Goal: Task Accomplishment & Management: Manage account settings

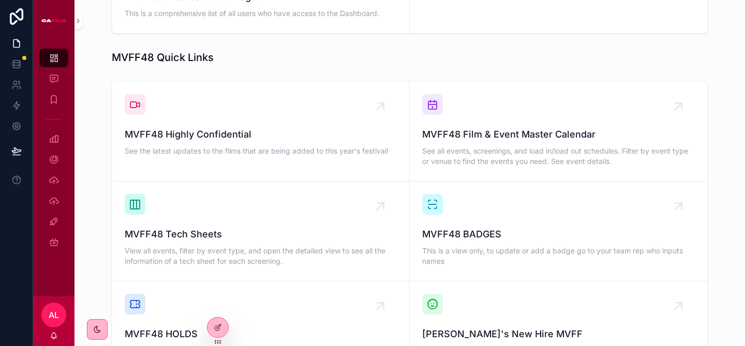
scroll to position [689, 0]
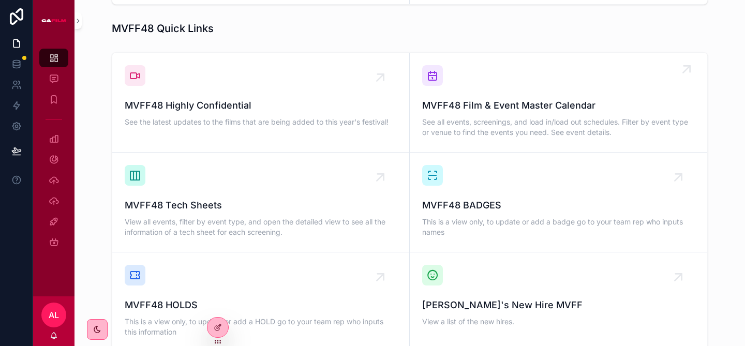
click at [564, 99] on div "MVFF48 Film & Event Master Calendar See all events, screenings, and load in/loa…" at bounding box center [558, 118] width 273 height 41
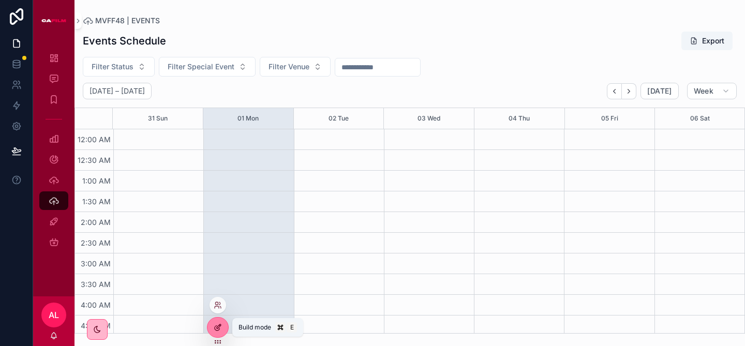
click at [217, 326] on icon at bounding box center [218, 327] width 8 height 8
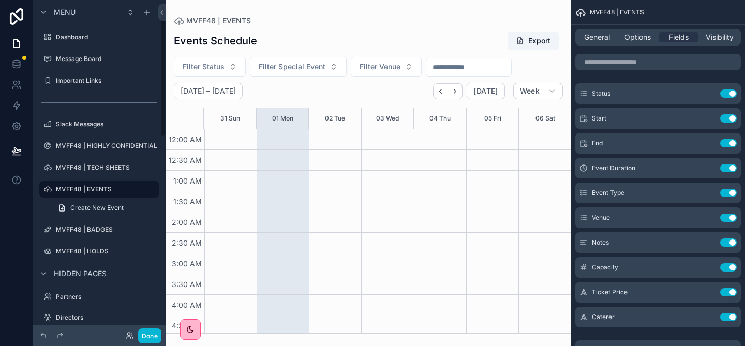
scroll to position [11, 0]
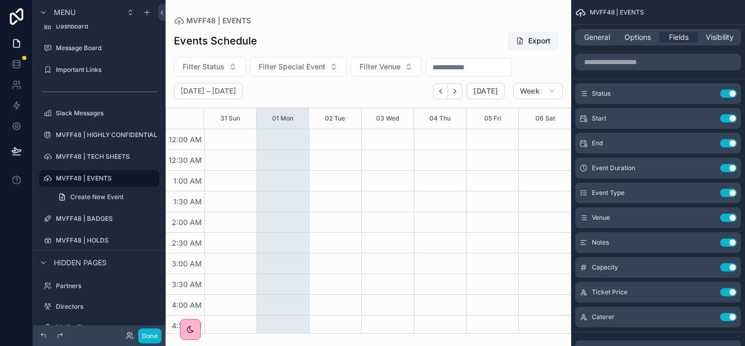
click at [626, 42] on div "General Options Fields Visibility" at bounding box center [658, 37] width 166 height 17
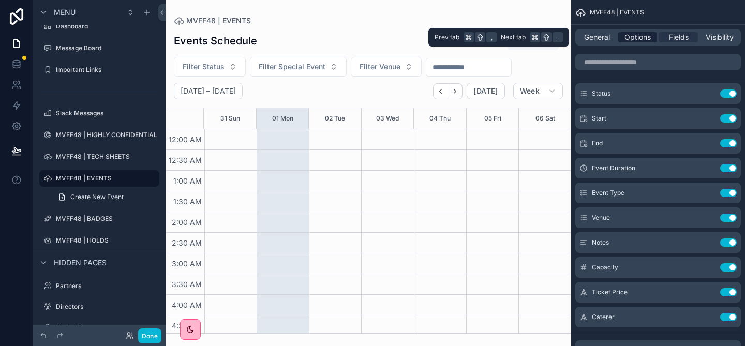
click at [637, 35] on span "Options" at bounding box center [637, 37] width 26 height 10
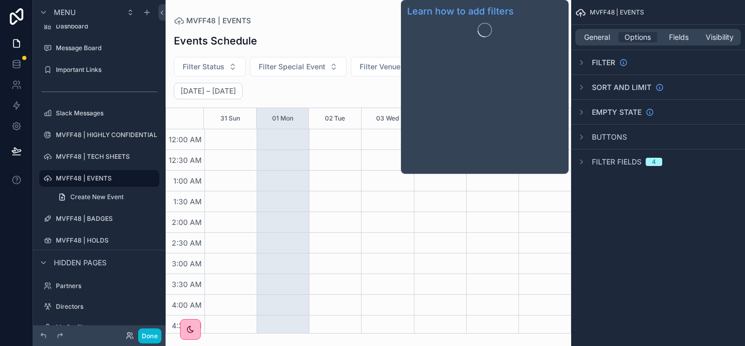
click at [598, 66] on span "Filter" at bounding box center [603, 62] width 23 height 10
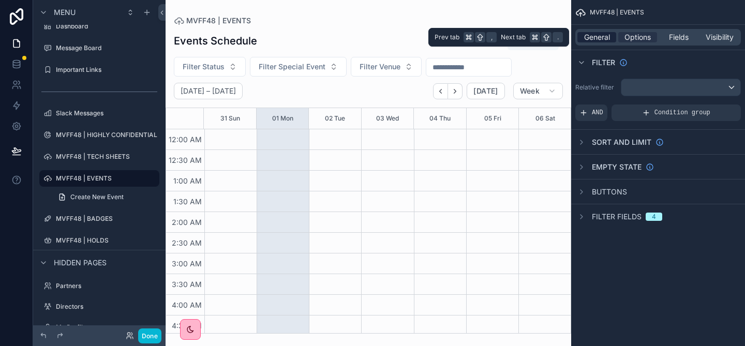
click at [593, 39] on span "General" at bounding box center [597, 37] width 26 height 10
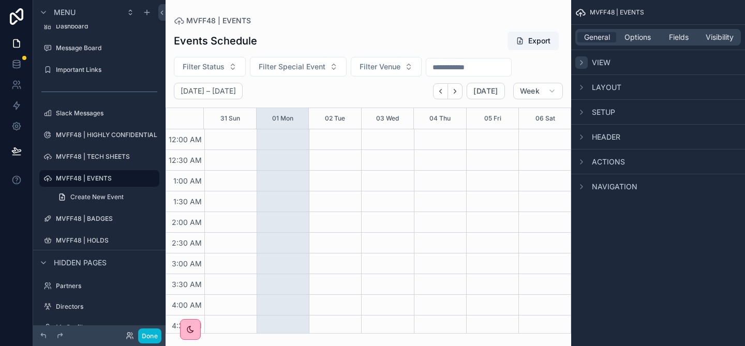
click at [587, 61] on div "scrollable content" at bounding box center [581, 62] width 12 height 12
click at [586, 86] on div "scrollable content" at bounding box center [581, 87] width 12 height 12
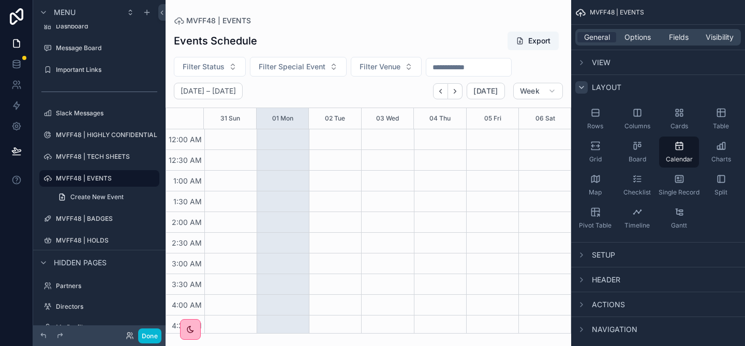
click at [586, 86] on div "scrollable content" at bounding box center [581, 87] width 12 height 12
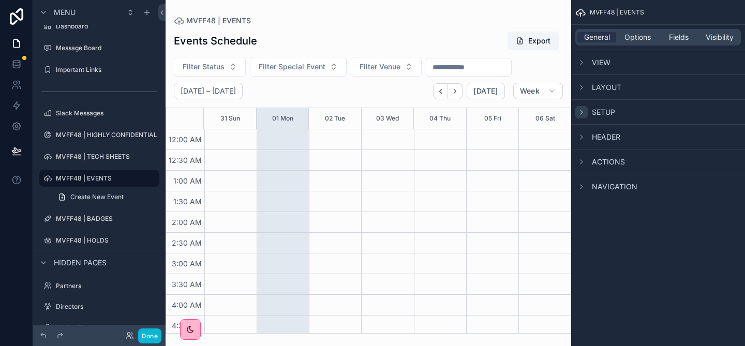
click at [583, 109] on icon "scrollable content" at bounding box center [581, 112] width 8 height 8
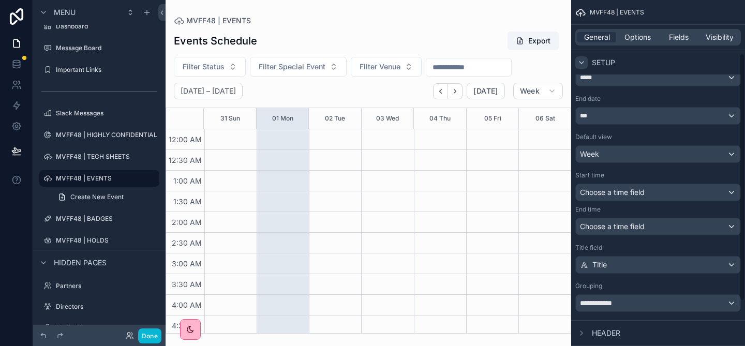
scroll to position [77, 0]
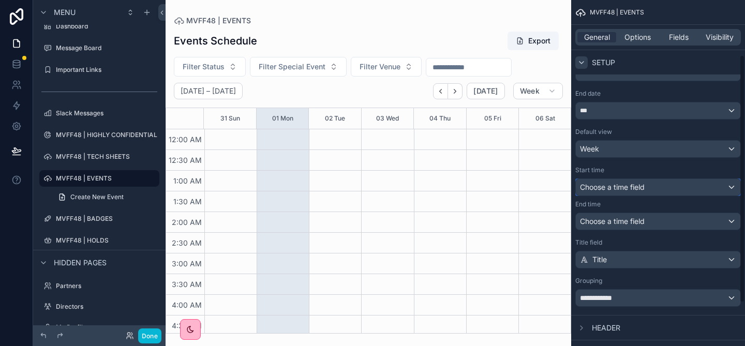
click at [609, 191] on span "Choose a time field" at bounding box center [612, 187] width 65 height 9
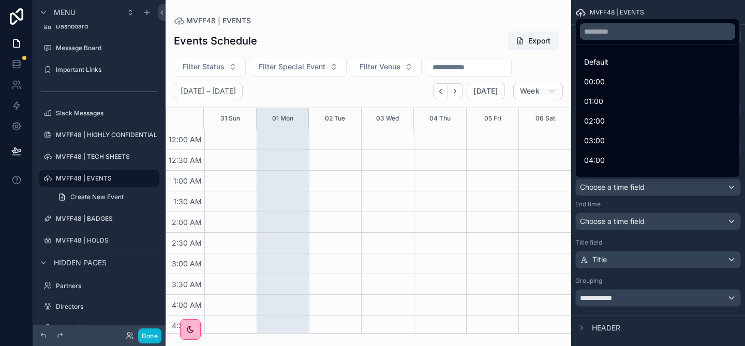
click at [609, 191] on div "scrollable content" at bounding box center [372, 173] width 745 height 346
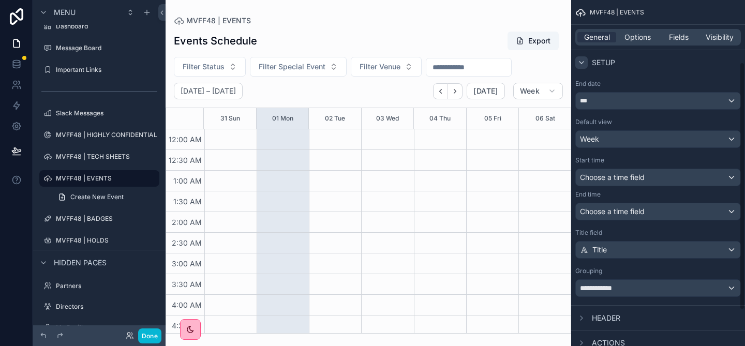
scroll to position [95, 0]
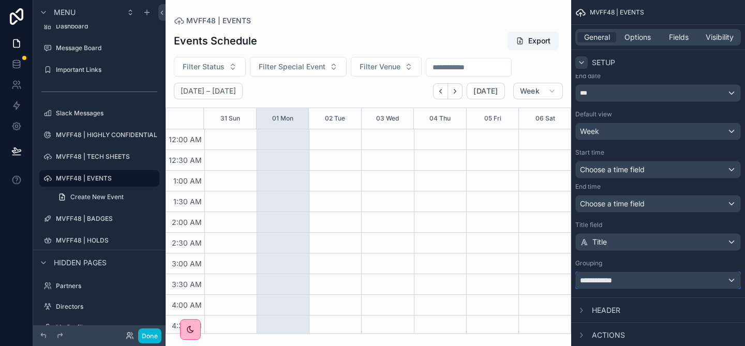
click at [624, 285] on div "**********" at bounding box center [658, 280] width 165 height 17
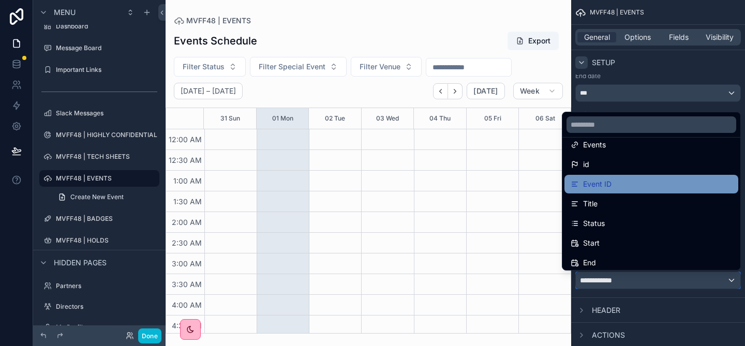
scroll to position [32, 0]
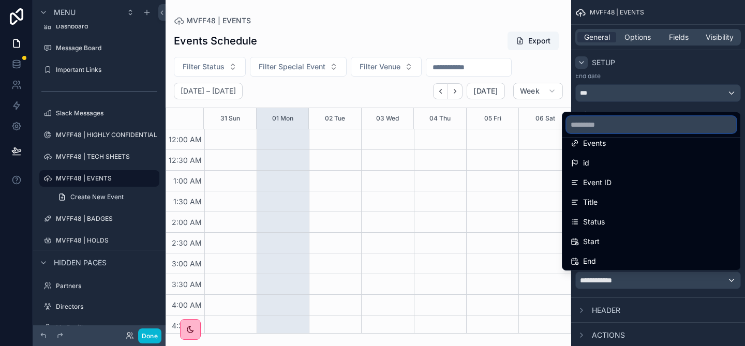
click at [589, 131] on input "text" at bounding box center [651, 124] width 170 height 17
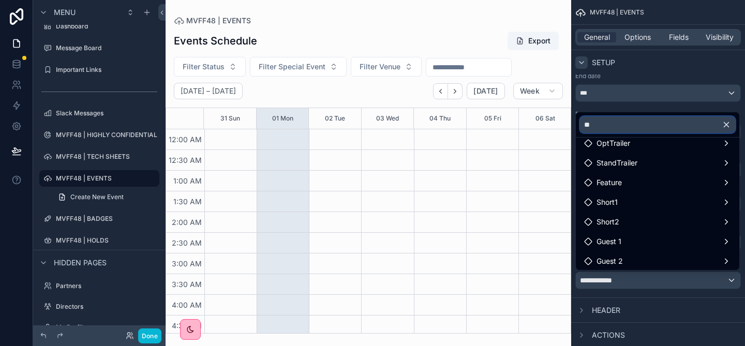
type input "*"
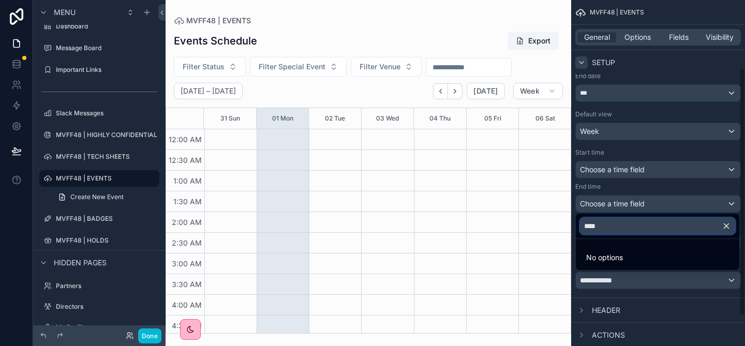
scroll to position [0, 0]
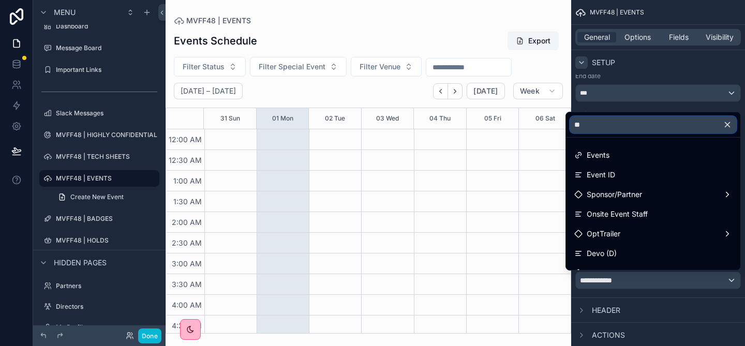
type input "*"
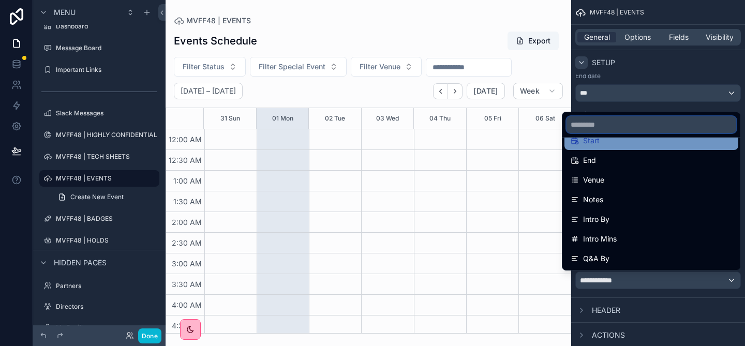
scroll to position [138, 0]
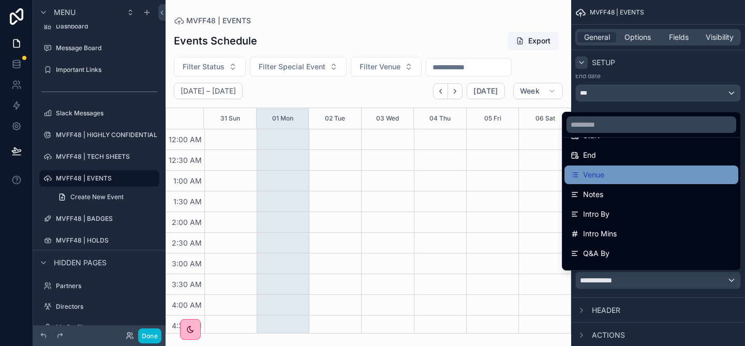
click at [602, 177] on span "Venue" at bounding box center [593, 175] width 21 height 12
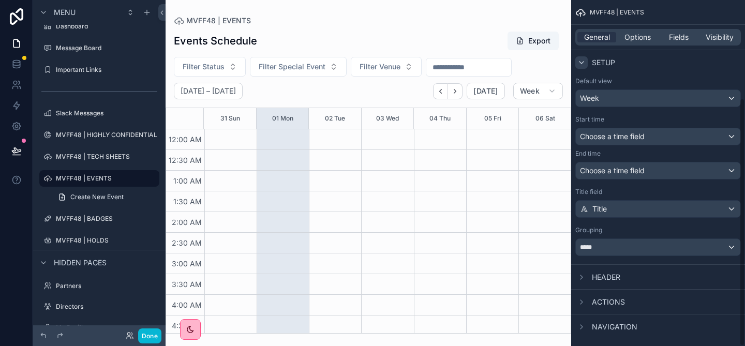
scroll to position [137, 0]
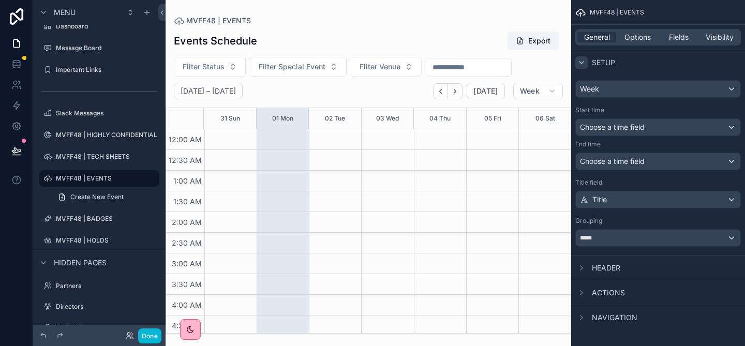
click at [453, 91] on div "scrollable content" at bounding box center [369, 173] width 406 height 346
click at [453, 91] on button "Next" at bounding box center [455, 91] width 14 height 16
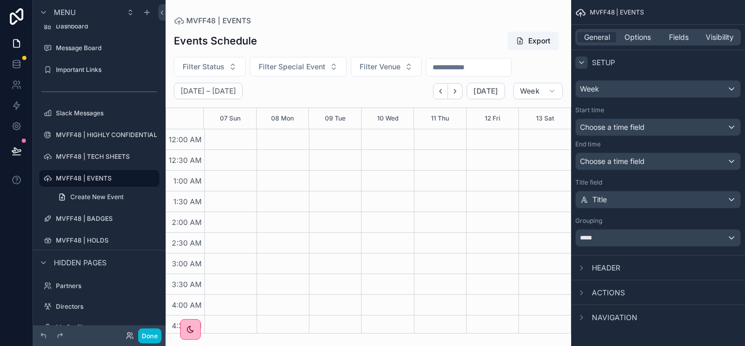
click at [453, 91] on button "Next" at bounding box center [455, 91] width 14 height 16
click at [455, 91] on icon "Next" at bounding box center [455, 91] width 8 height 8
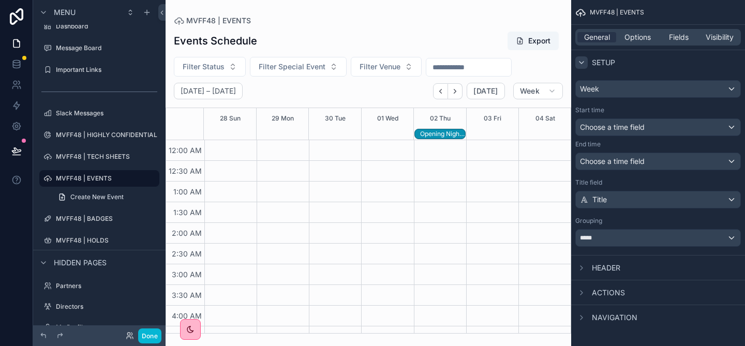
click at [455, 91] on icon "Next" at bounding box center [455, 91] width 8 height 8
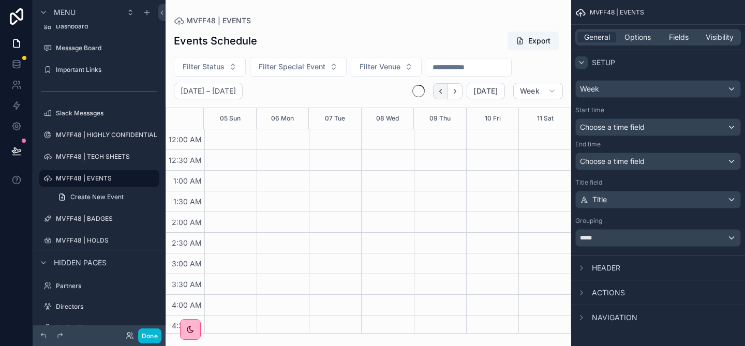
click at [448, 90] on button "Back" at bounding box center [440, 91] width 15 height 16
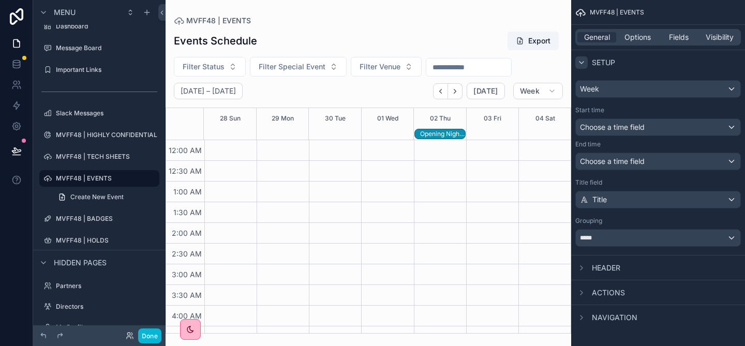
click at [445, 133] on div "Opening Night GALA" at bounding box center [442, 134] width 45 height 8
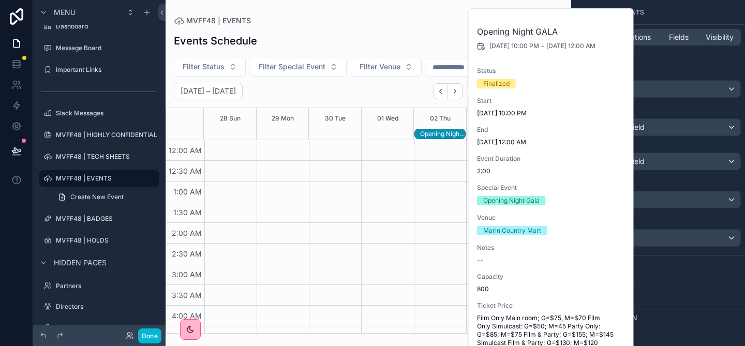
click at [404, 91] on div "[DATE] – [DATE] [DATE] Week" at bounding box center [369, 91] width 406 height 17
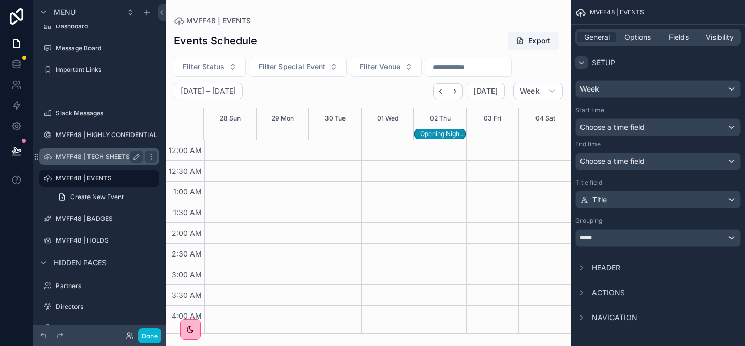
click at [89, 160] on label "MVFF48 | TECH SHEETS" at bounding box center [97, 157] width 83 height 8
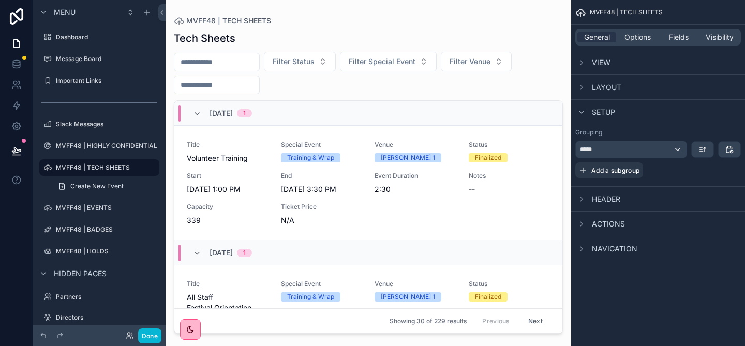
click at [309, 201] on div "scrollable content" at bounding box center [369, 167] width 406 height 334
click at [613, 200] on span "Header" at bounding box center [606, 199] width 28 height 10
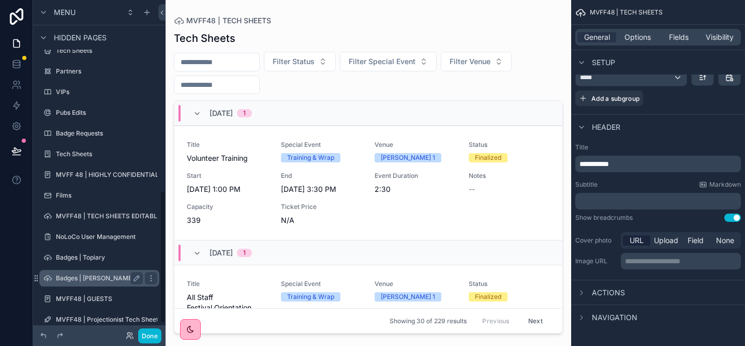
scroll to position [506, 0]
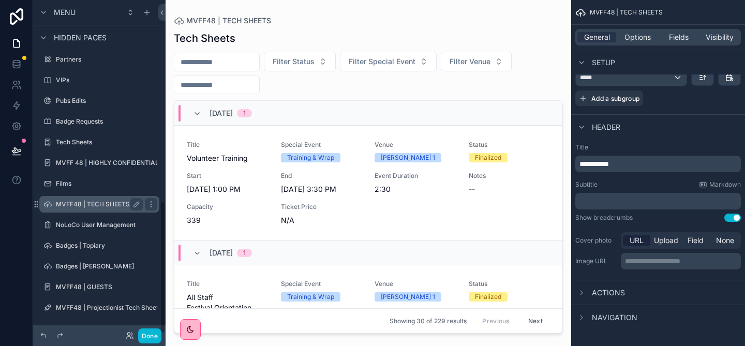
click at [92, 199] on div "MVFF48 | TECH SHEETS EDITABLE" at bounding box center [99, 204] width 87 height 12
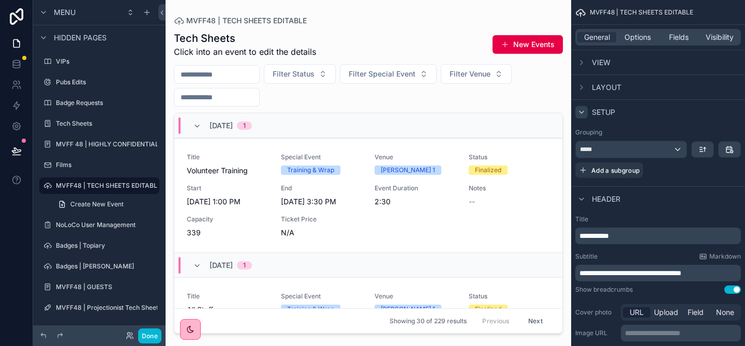
click at [584, 108] on icon "scrollable content" at bounding box center [581, 112] width 8 height 8
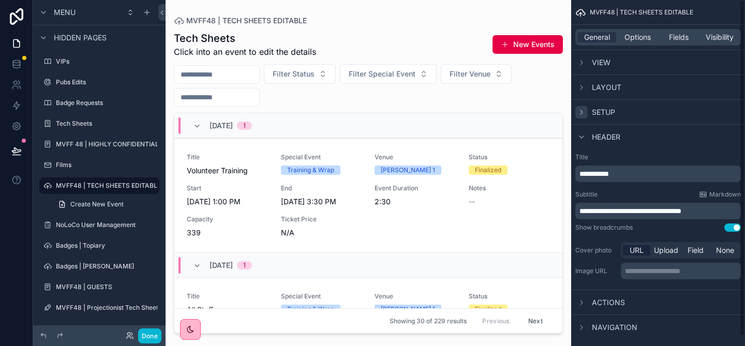
scroll to position [10, 0]
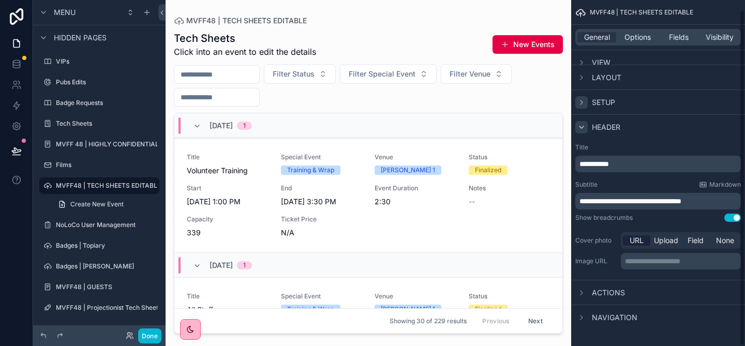
click at [577, 129] on icon "scrollable content" at bounding box center [581, 127] width 8 height 8
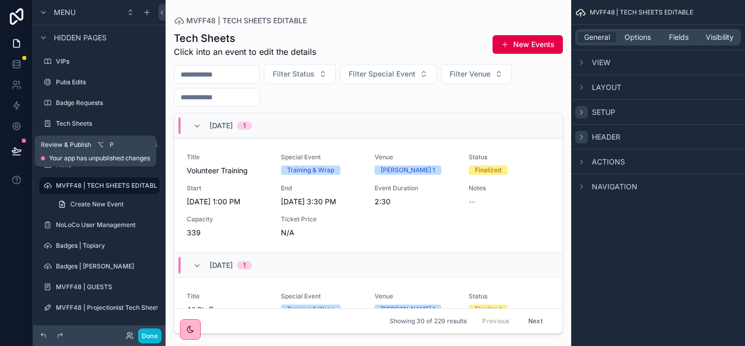
click at [18, 141] on button at bounding box center [16, 151] width 23 height 29
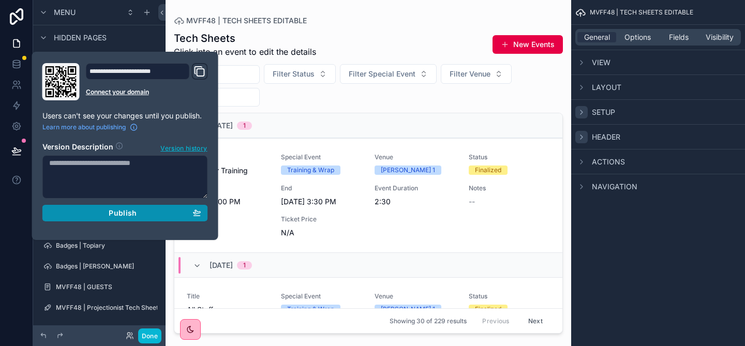
click at [112, 211] on span "Publish" at bounding box center [123, 212] width 28 height 9
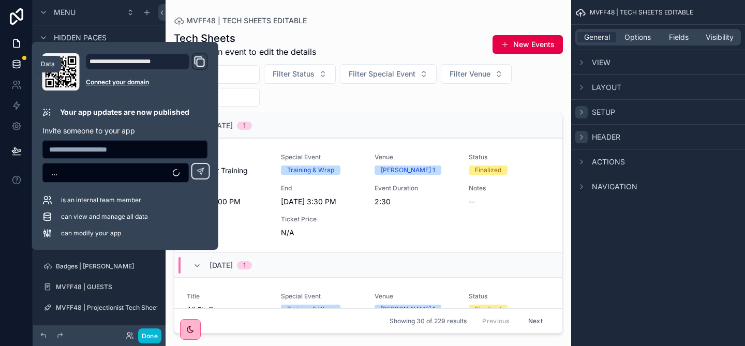
click at [16, 63] on icon at bounding box center [16, 62] width 7 height 3
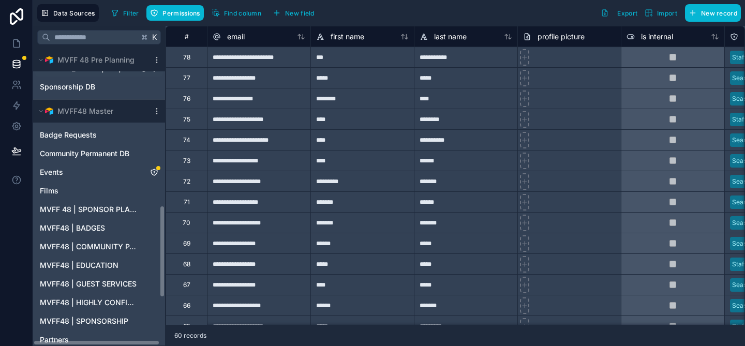
scroll to position [515, 0]
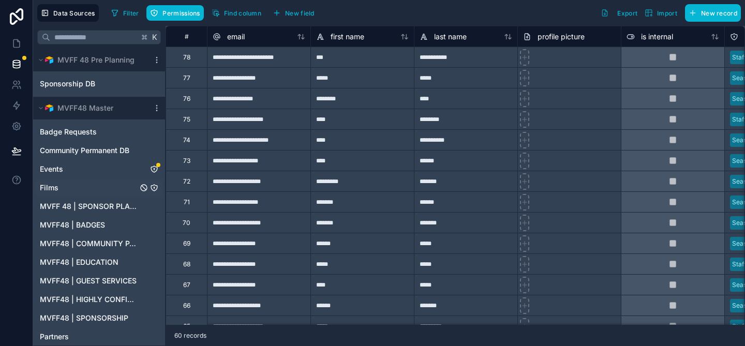
click at [66, 186] on div "Films" at bounding box center [99, 188] width 128 height 17
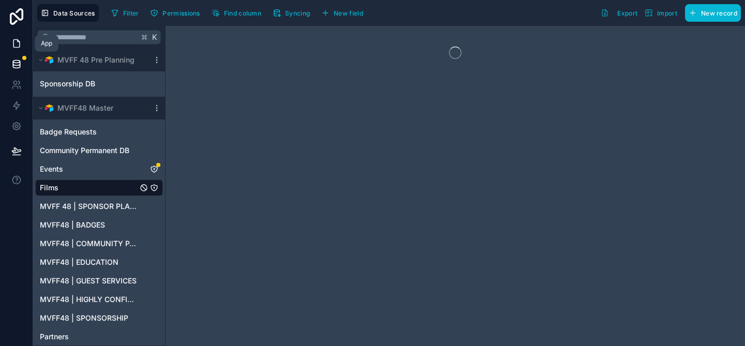
click at [18, 41] on icon at bounding box center [18, 41] width 2 height 2
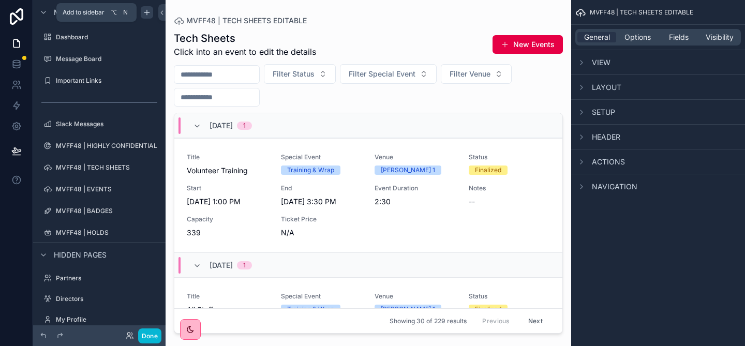
click at [146, 12] on icon "scrollable content" at bounding box center [146, 12] width 5 height 0
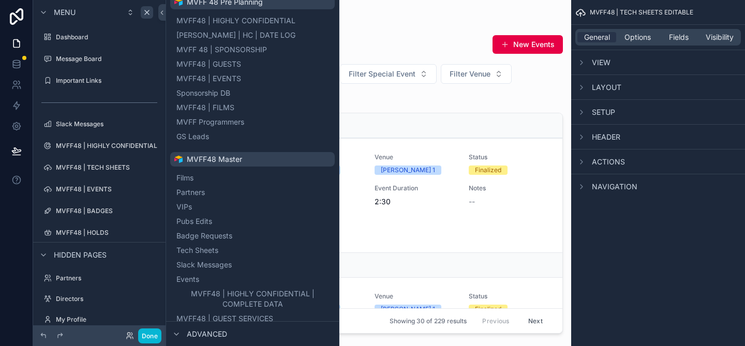
scroll to position [354, 0]
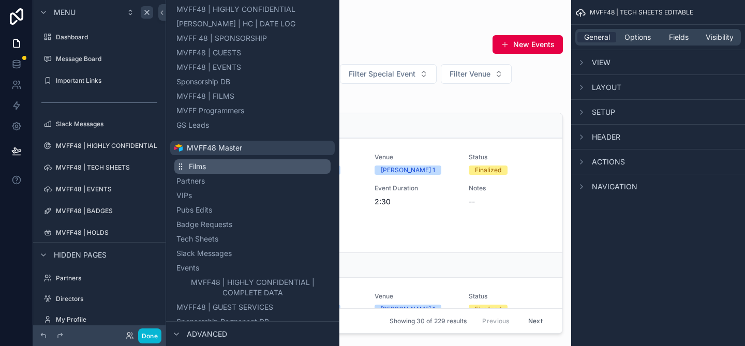
click at [199, 168] on span "Films" at bounding box center [197, 166] width 17 height 10
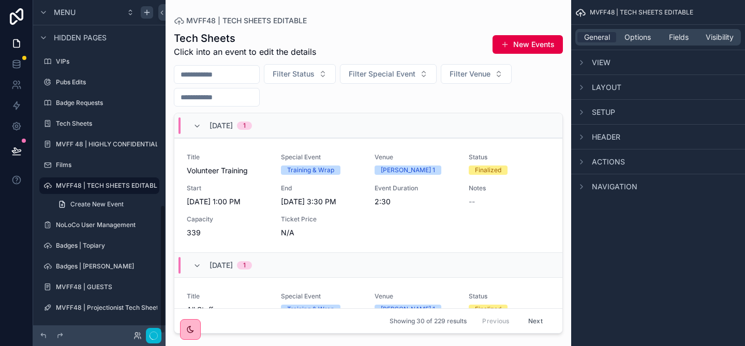
scroll to position [76, 0]
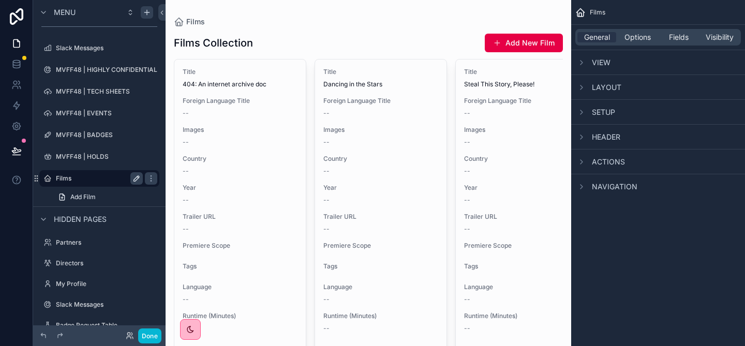
click at [133, 180] on icon "scrollable content" at bounding box center [136, 178] width 8 height 8
click at [84, 182] on input "*****" at bounding box center [91, 178] width 70 height 12
type input "**********"
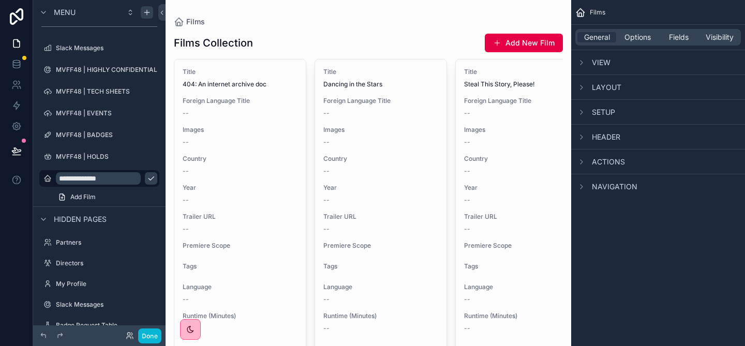
click at [602, 61] on span "View" at bounding box center [601, 62] width 19 height 10
click at [595, 57] on span "View" at bounding box center [601, 62] width 19 height 10
click at [598, 85] on span "Layout" at bounding box center [606, 87] width 29 height 10
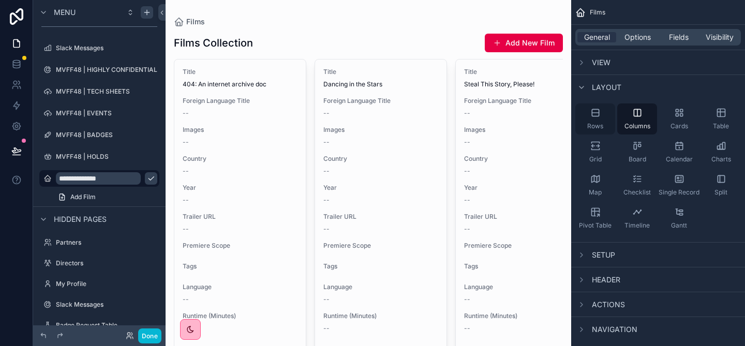
click at [601, 119] on div "Rows" at bounding box center [595, 118] width 40 height 31
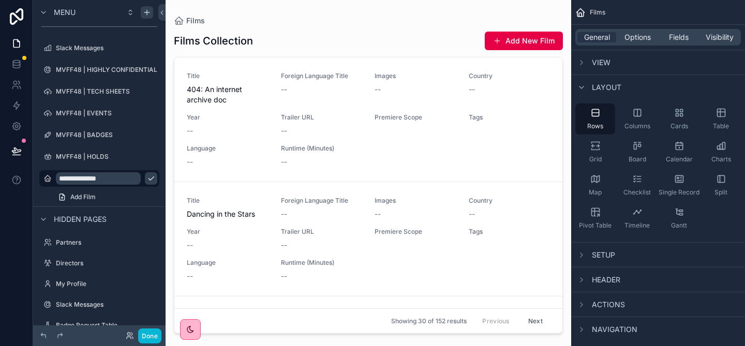
click at [590, 89] on div "Layout" at bounding box center [598, 87] width 46 height 12
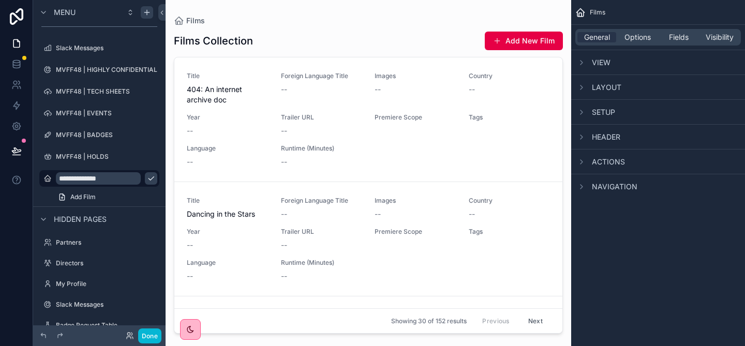
click at [599, 118] on div "Setup" at bounding box center [658, 111] width 174 height 25
click at [588, 113] on div "Setup" at bounding box center [595, 112] width 40 height 12
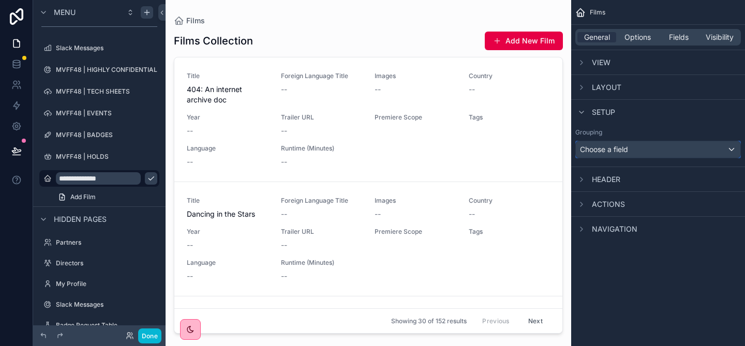
click at [628, 149] on span "Choose a field" at bounding box center [604, 149] width 48 height 9
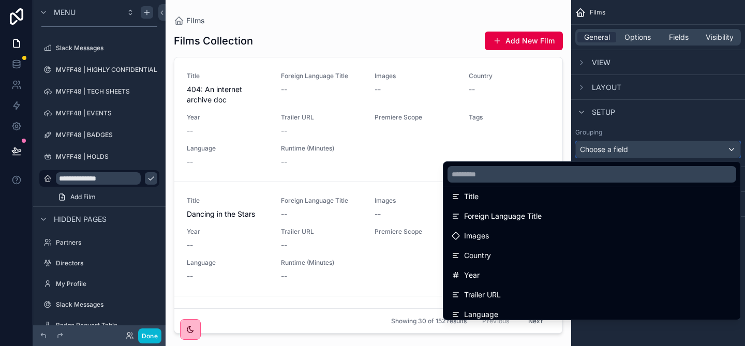
scroll to position [0, 0]
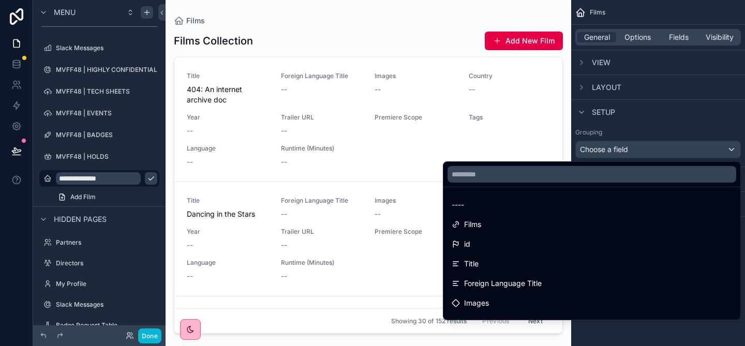
click at [616, 149] on div "scrollable content" at bounding box center [372, 173] width 745 height 346
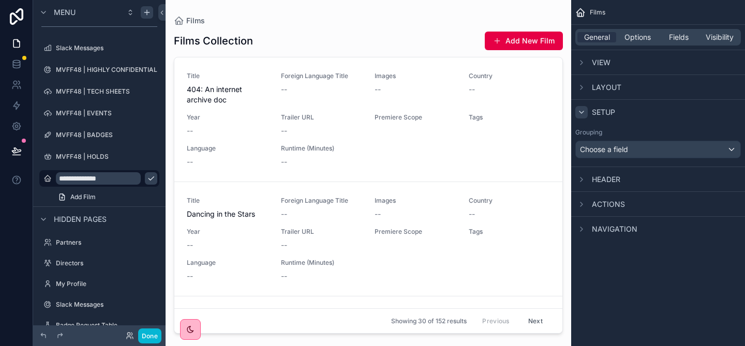
click at [577, 107] on div "scrollable content" at bounding box center [581, 112] width 12 height 12
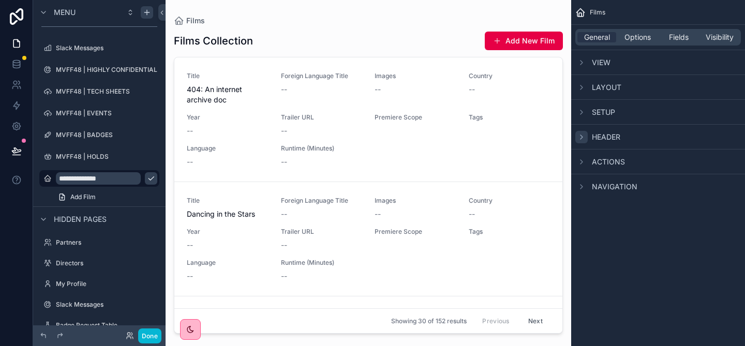
click at [583, 137] on icon "scrollable content" at bounding box center [581, 137] width 8 height 8
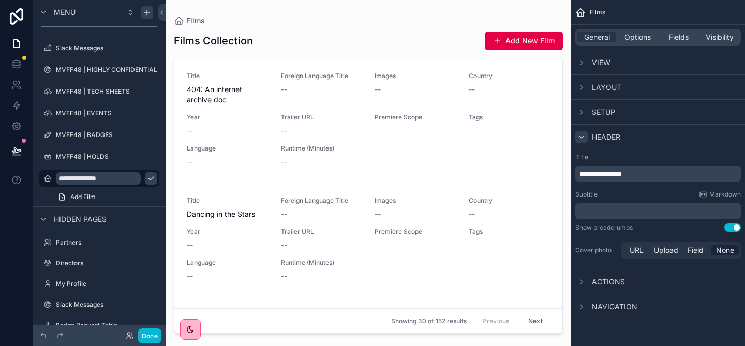
click at [615, 173] on span "**********" at bounding box center [600, 173] width 42 height 7
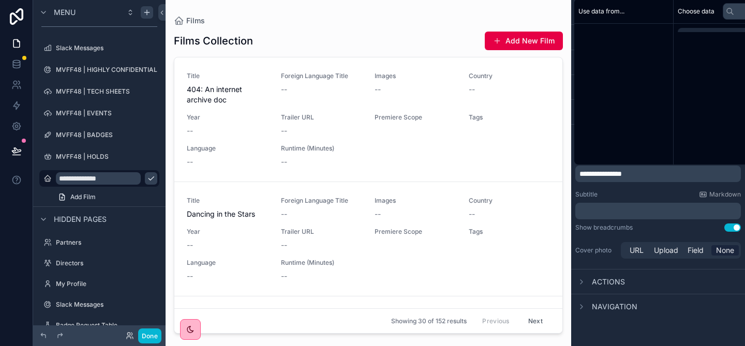
click at [615, 173] on span "**********" at bounding box center [600, 173] width 42 height 7
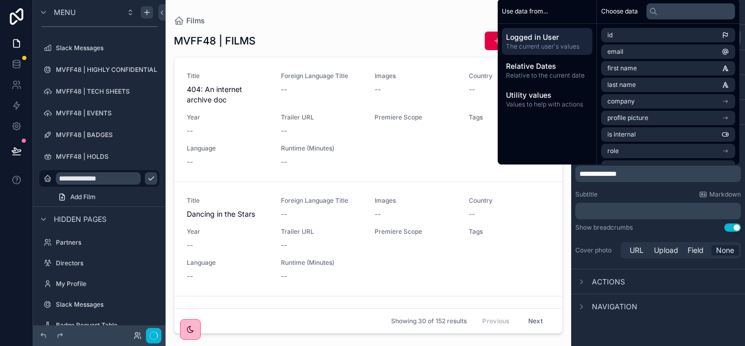
click at [648, 236] on div "**********" at bounding box center [658, 207] width 174 height 116
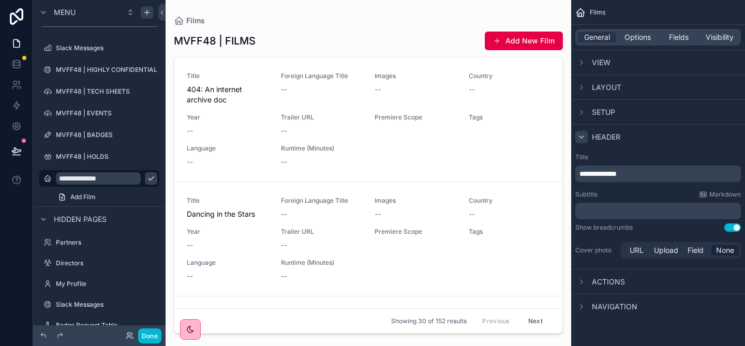
click at [581, 139] on icon "scrollable content" at bounding box center [581, 137] width 8 height 8
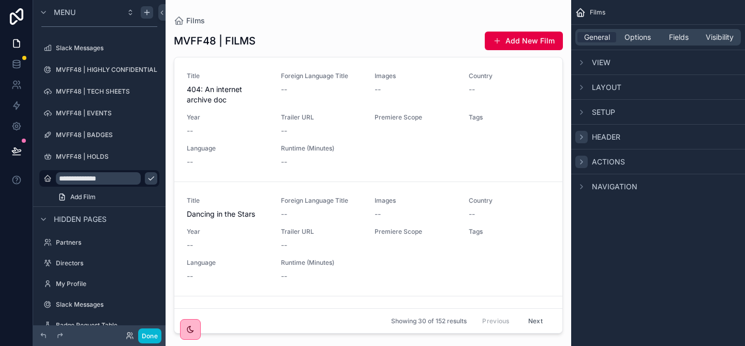
click at [586, 160] on div "scrollable content" at bounding box center [581, 162] width 12 height 12
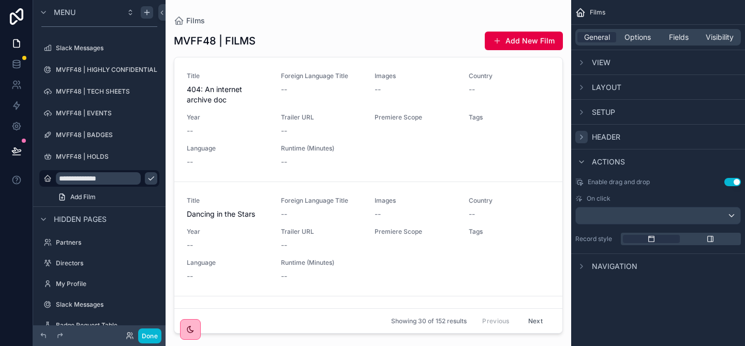
click at [731, 185] on button "Use setting" at bounding box center [732, 182] width 17 height 8
click at [588, 158] on div "Actions" at bounding box center [600, 162] width 50 height 12
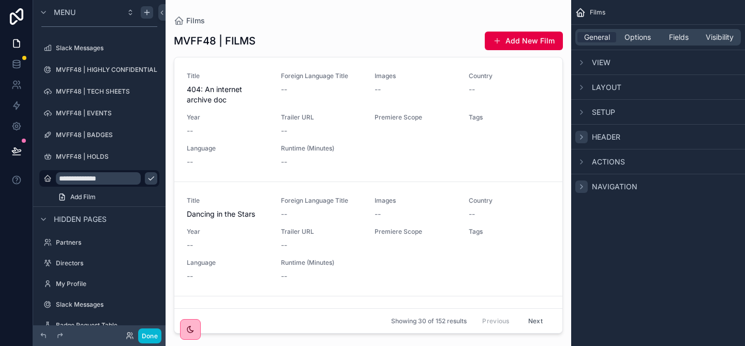
click at [584, 187] on icon "scrollable content" at bounding box center [581, 187] width 8 height 8
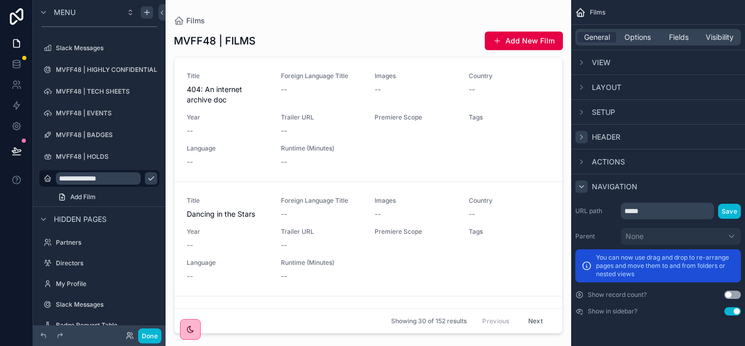
click at [583, 186] on icon "scrollable content" at bounding box center [581, 187] width 4 height 2
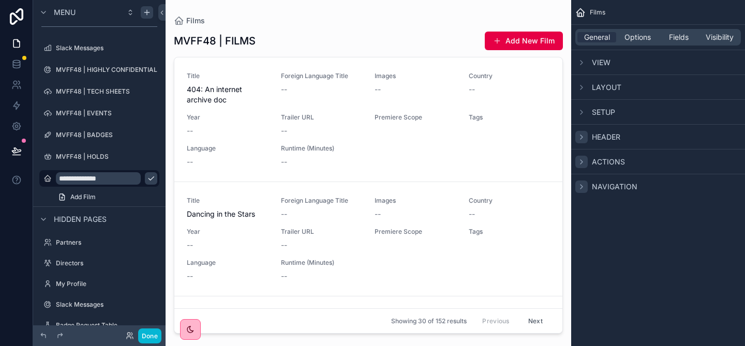
click at [581, 161] on icon "scrollable content" at bounding box center [581, 162] width 8 height 8
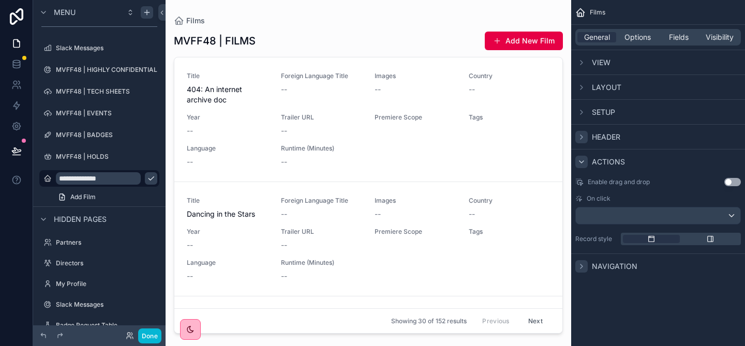
click at [581, 161] on icon "scrollable content" at bounding box center [581, 162] width 8 height 8
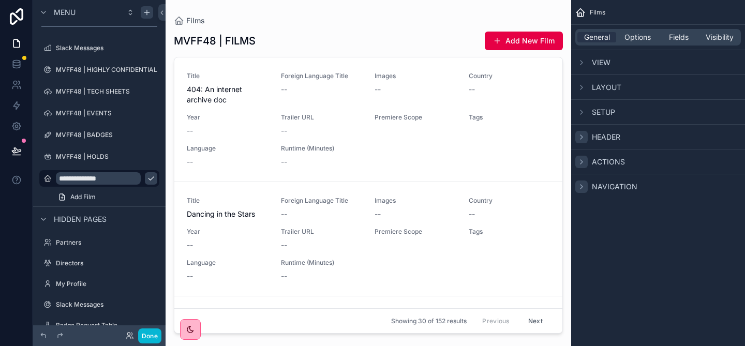
click at [581, 186] on icon "scrollable content" at bounding box center [581, 187] width 8 height 8
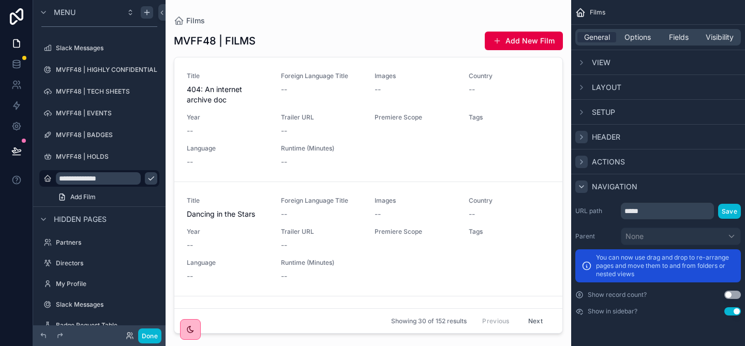
click at [580, 186] on icon "scrollable content" at bounding box center [581, 187] width 4 height 2
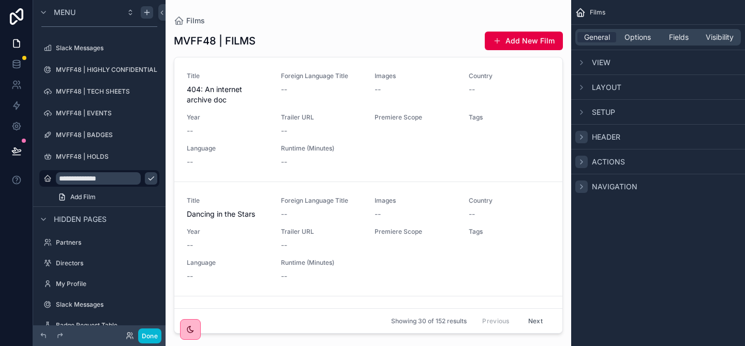
click at [579, 140] on icon "scrollable content" at bounding box center [581, 137] width 8 height 8
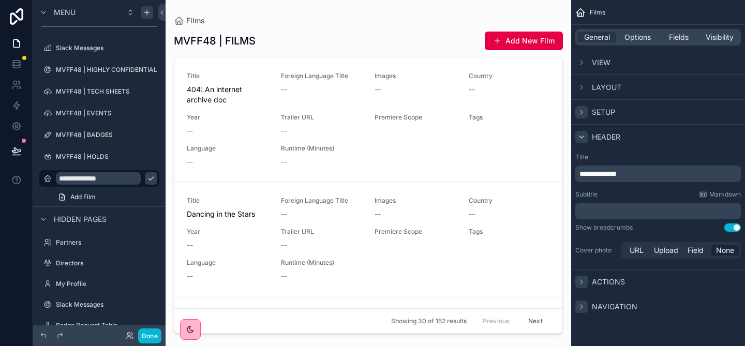
click at [585, 113] on icon "scrollable content" at bounding box center [581, 112] width 8 height 8
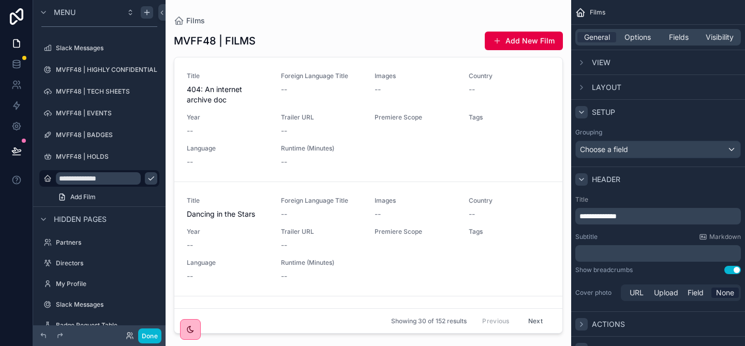
click at [585, 114] on icon "scrollable content" at bounding box center [581, 112] width 8 height 8
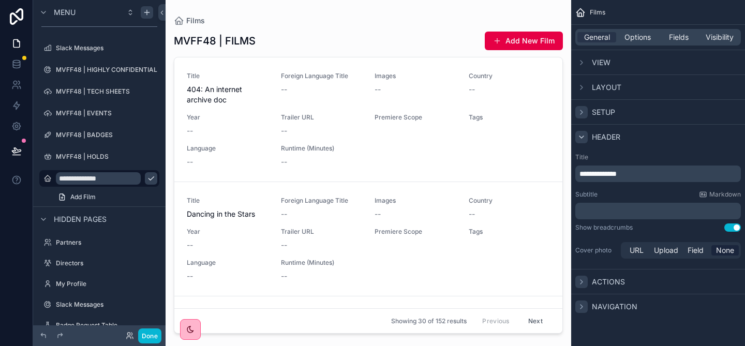
click at [586, 134] on div "scrollable content" at bounding box center [581, 137] width 12 height 12
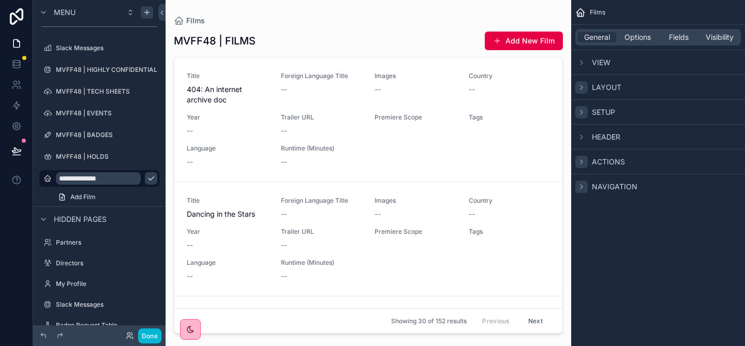
click at [584, 86] on icon "scrollable content" at bounding box center [581, 87] width 8 height 8
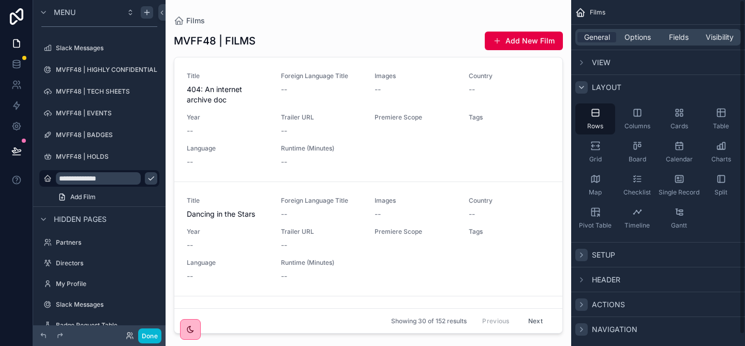
click at [584, 86] on icon "scrollable content" at bounding box center [581, 87] width 4 height 2
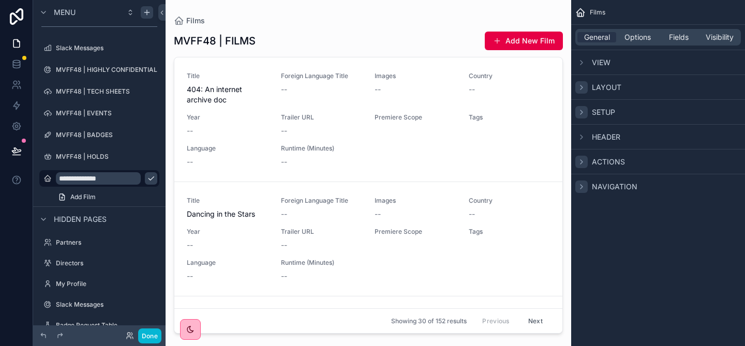
click at [585, 54] on div "View" at bounding box center [658, 62] width 174 height 25
click at [583, 61] on icon "scrollable content" at bounding box center [581, 62] width 8 height 8
click at [583, 62] on icon "scrollable content" at bounding box center [581, 63] width 4 height 2
click at [637, 42] on div "General Options Fields Visibility" at bounding box center [658, 37] width 166 height 17
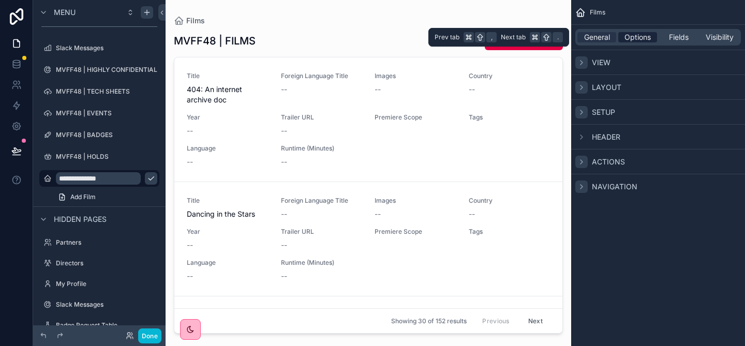
click at [636, 39] on span "Options" at bounding box center [637, 37] width 26 height 10
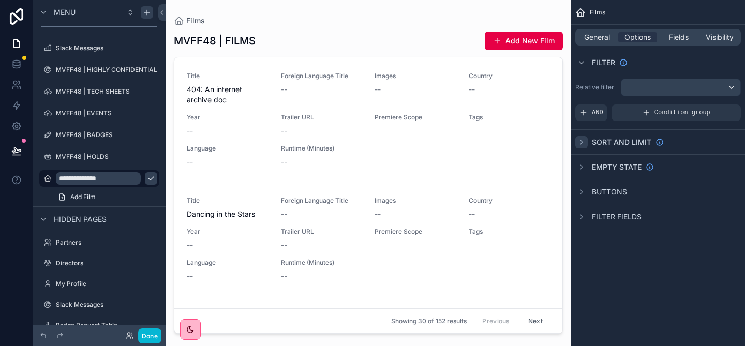
click at [583, 136] on div "scrollable content" at bounding box center [581, 142] width 12 height 12
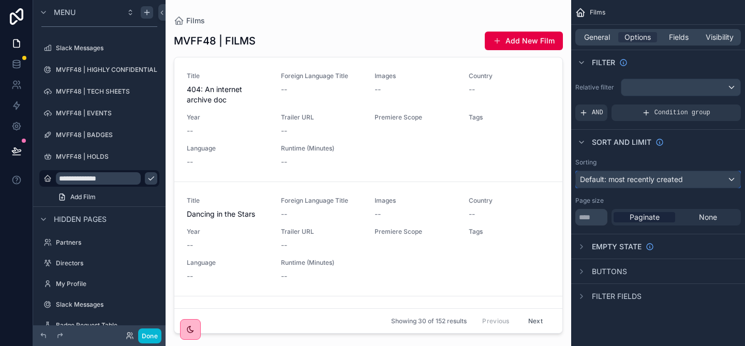
click at [629, 181] on span "Default: most recently created" at bounding box center [631, 179] width 103 height 9
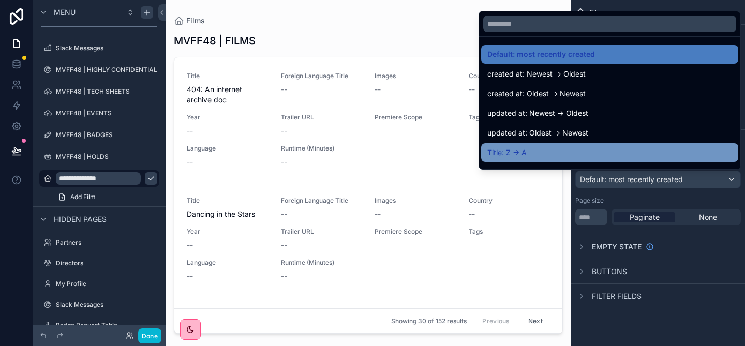
click at [578, 153] on div "Title: Z -> A" at bounding box center [609, 152] width 245 height 12
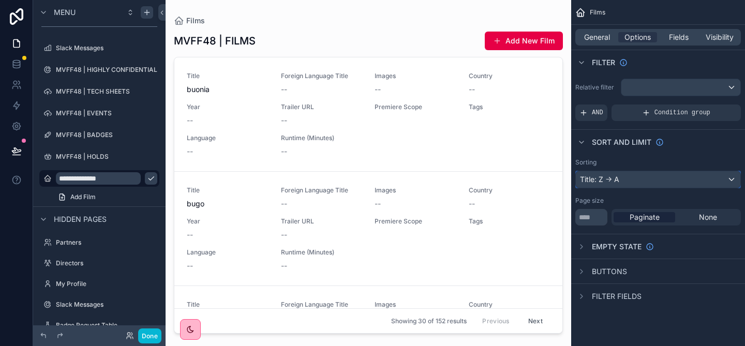
click at [635, 180] on div "Title: Z -> A" at bounding box center [658, 179] width 165 height 17
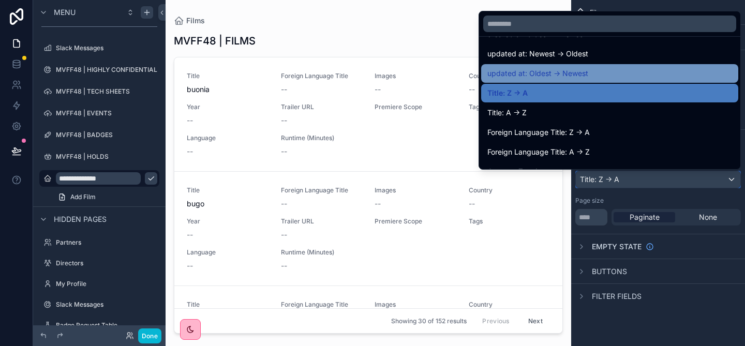
scroll to position [60, 0]
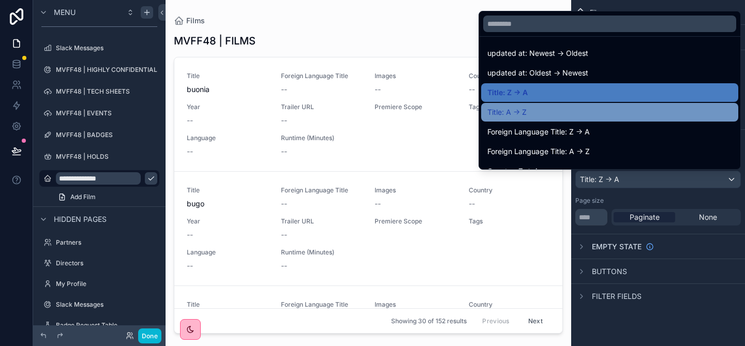
click at [556, 120] on div "Title: A -> Z" at bounding box center [609, 112] width 257 height 19
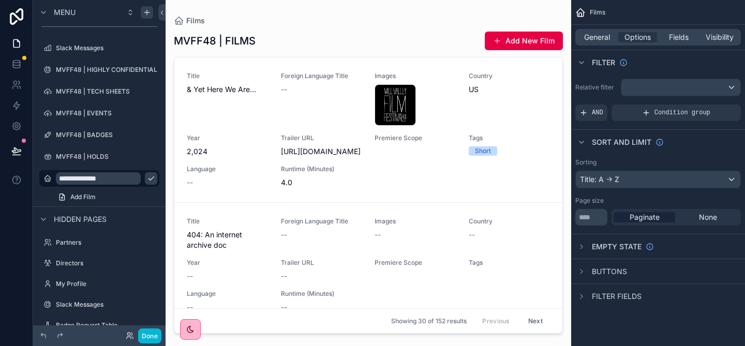
click at [590, 270] on div "Buttons" at bounding box center [601, 271] width 52 height 12
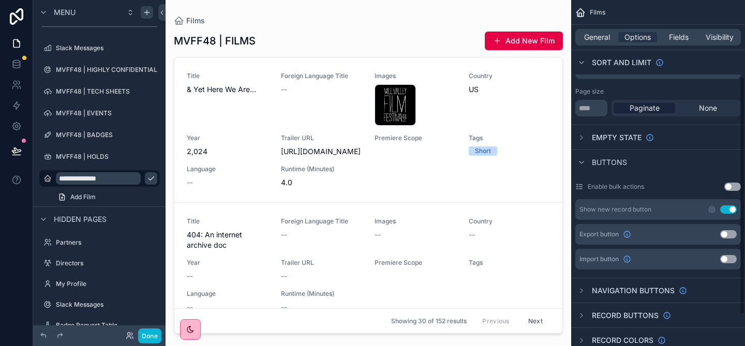
scroll to position [115, 0]
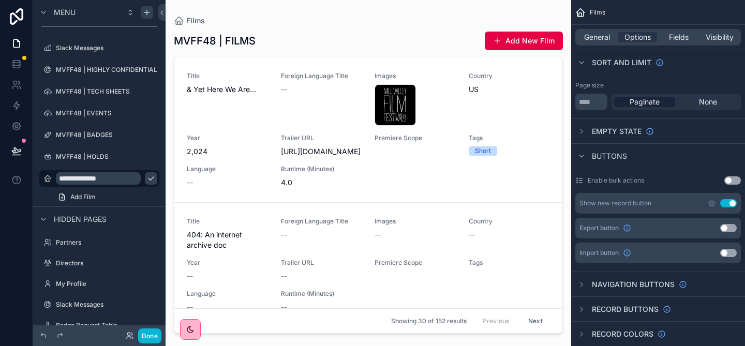
click at [727, 205] on button "Use setting" at bounding box center [728, 203] width 17 height 8
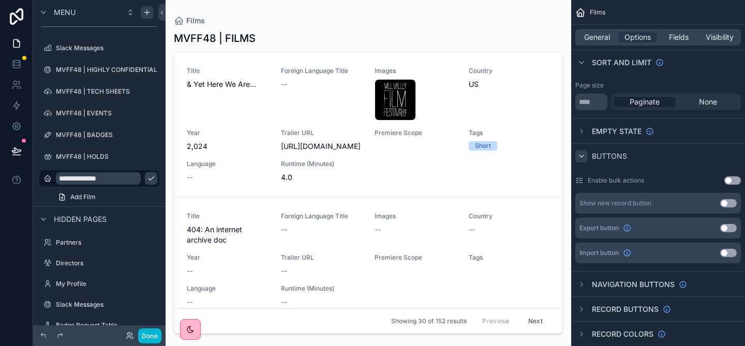
click at [586, 154] on div "scrollable content" at bounding box center [581, 156] width 12 height 12
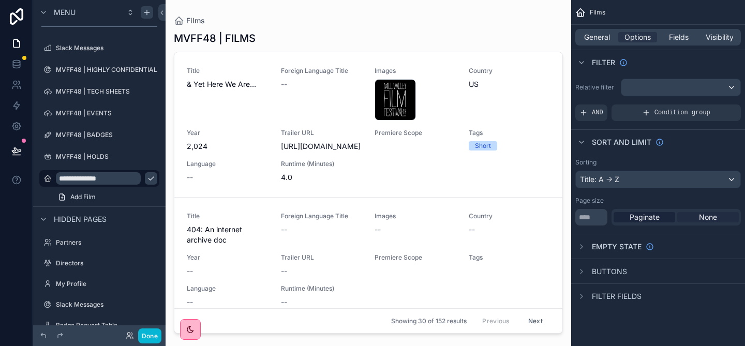
click at [710, 216] on span "None" at bounding box center [708, 217] width 18 height 10
click at [585, 64] on icon "scrollable content" at bounding box center [581, 62] width 8 height 8
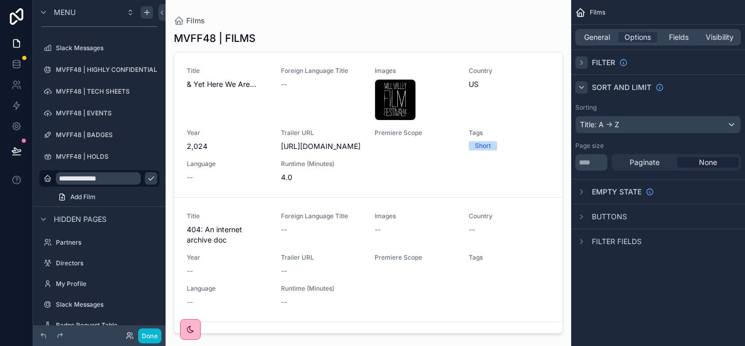
click at [581, 90] on icon "scrollable content" at bounding box center [581, 87] width 8 height 8
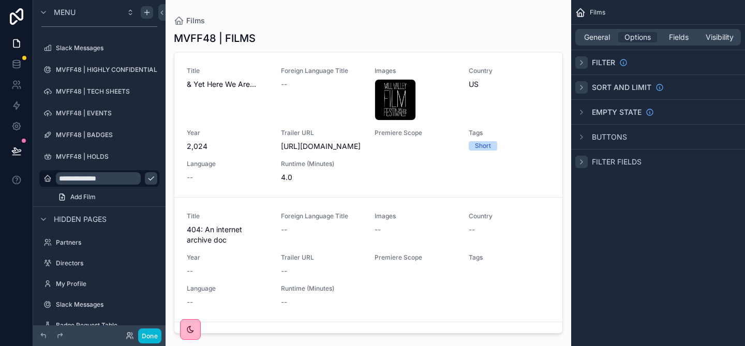
click at [585, 160] on icon "scrollable content" at bounding box center [581, 162] width 8 height 8
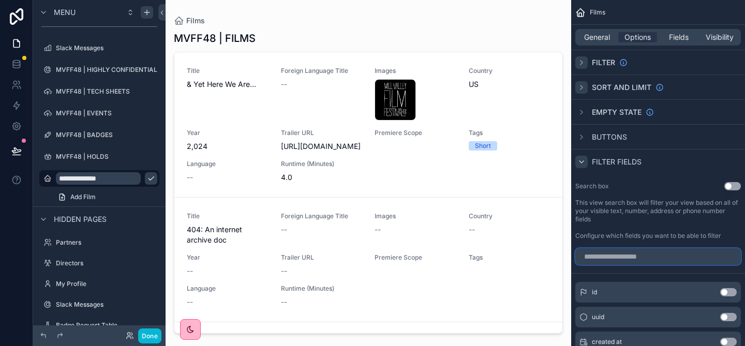
click at [625, 251] on input "scrollable content" at bounding box center [658, 256] width 166 height 17
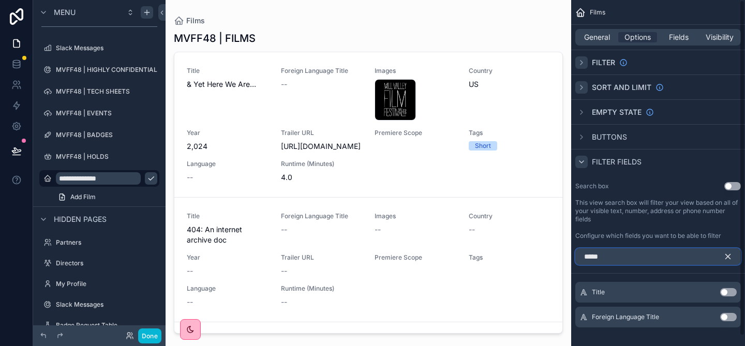
type input "*****"
click at [735, 295] on button "Use setting" at bounding box center [728, 292] width 17 height 8
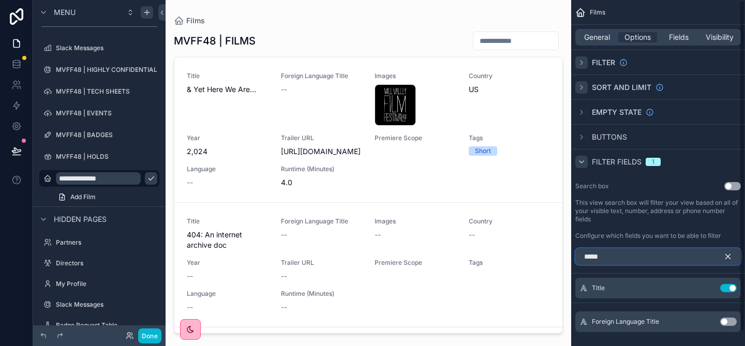
click at [648, 262] on input "*****" at bounding box center [658, 256] width 166 height 17
type input "*"
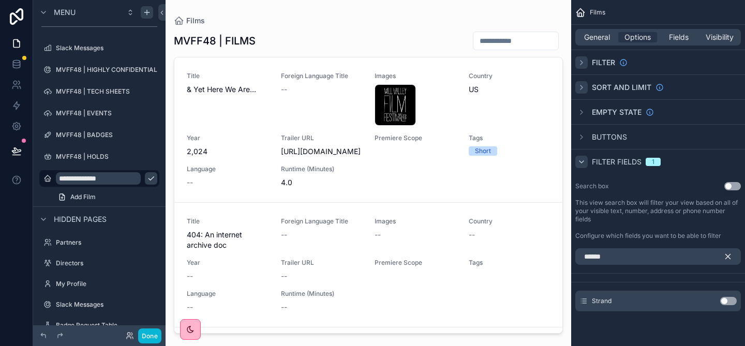
click at [732, 305] on div "Strand Use setting" at bounding box center [658, 301] width 166 height 21
click at [726, 297] on button "Use setting" at bounding box center [728, 301] width 17 height 8
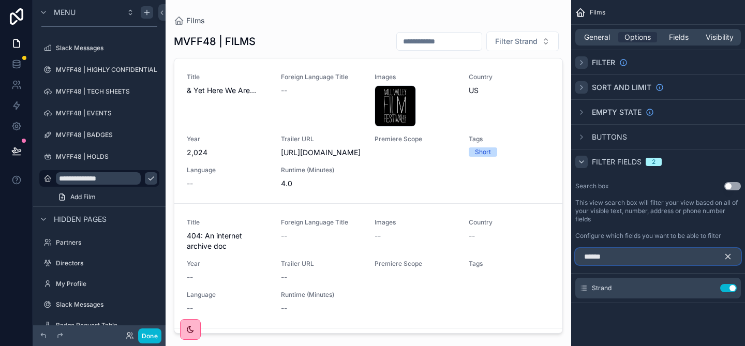
click at [648, 259] on input "******" at bounding box center [658, 256] width 166 height 17
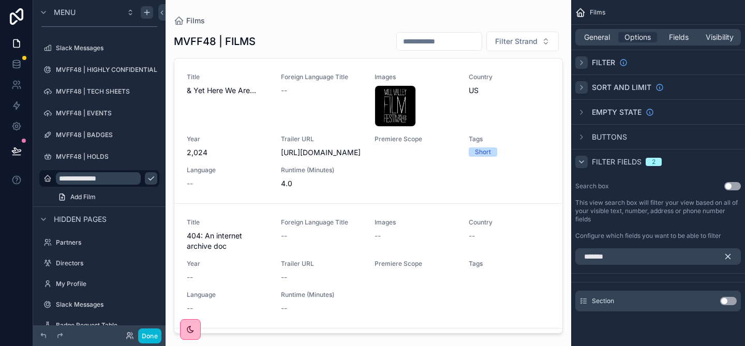
click at [730, 304] on button "Use setting" at bounding box center [728, 301] width 17 height 8
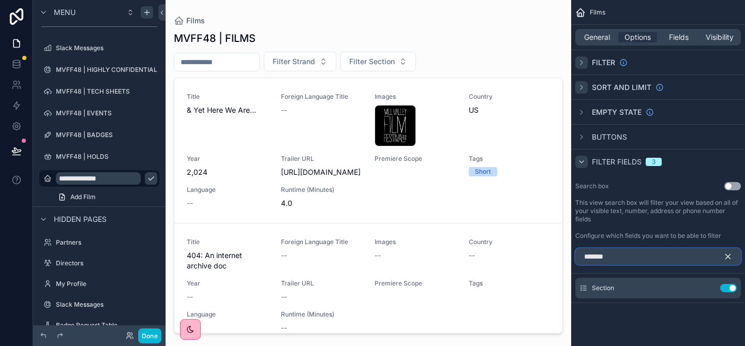
click at [645, 259] on input "*******" at bounding box center [658, 256] width 166 height 17
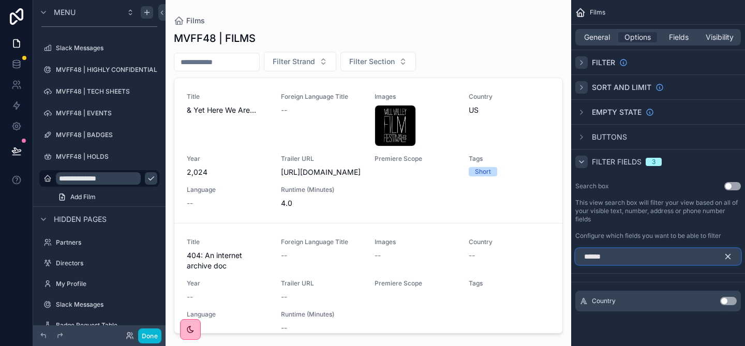
type input "******"
click at [735, 298] on button "Use setting" at bounding box center [728, 301] width 17 height 8
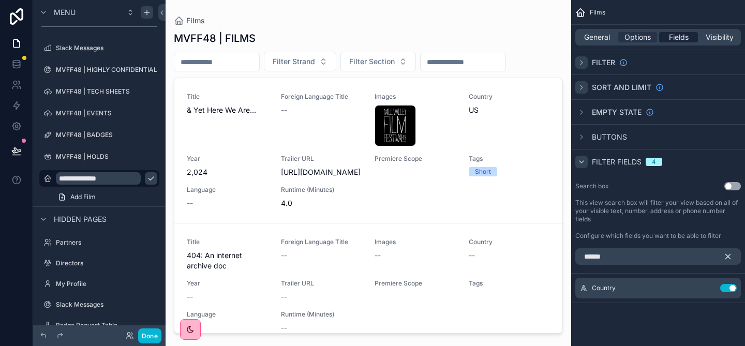
click at [674, 36] on span "Fields" at bounding box center [679, 37] width 20 height 10
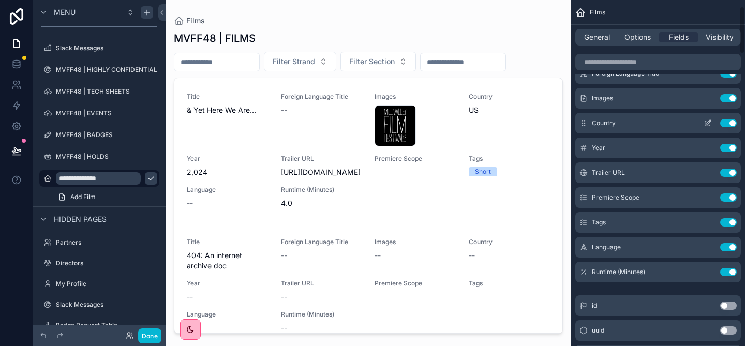
scroll to position [52, 0]
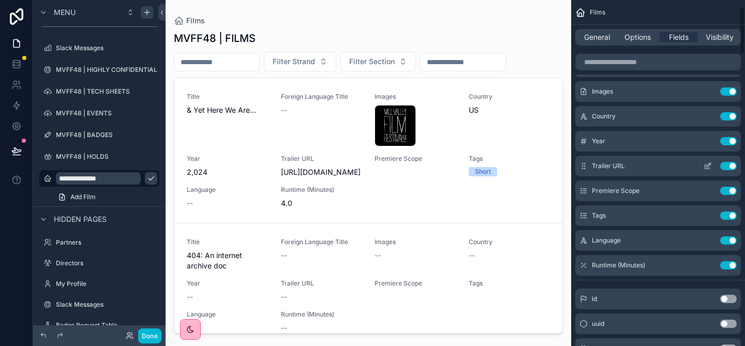
click at [724, 166] on button "Use setting" at bounding box center [728, 166] width 17 height 8
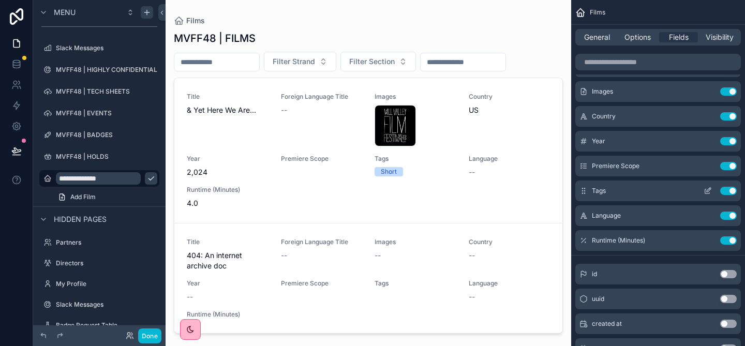
click at [725, 186] on div "Tags Use setting" at bounding box center [658, 191] width 166 height 21
click at [729, 193] on button "Use setting" at bounding box center [728, 191] width 17 height 8
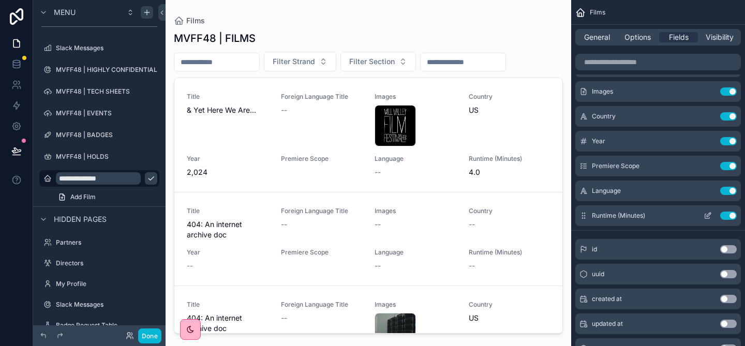
click at [724, 216] on button "Use setting" at bounding box center [728, 216] width 17 height 8
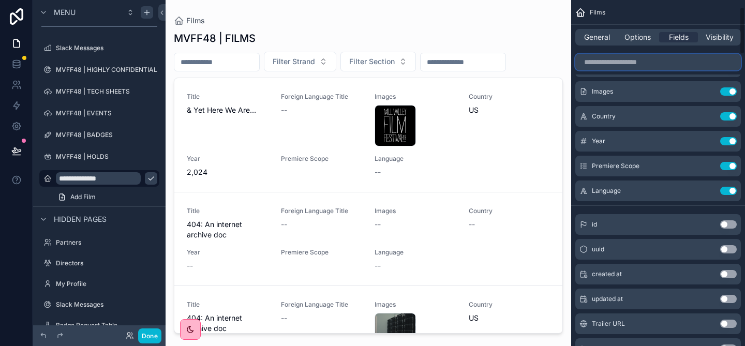
click at [628, 63] on input "scrollable content" at bounding box center [658, 62] width 166 height 17
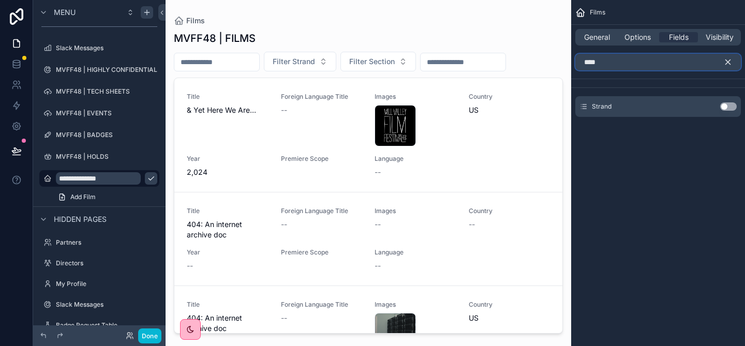
scroll to position [0, 0]
click at [731, 107] on button "Use setting" at bounding box center [728, 106] width 17 height 8
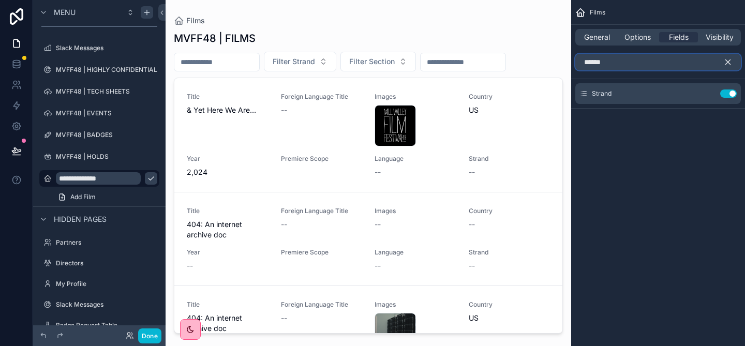
click at [637, 65] on input "******" at bounding box center [658, 62] width 166 height 17
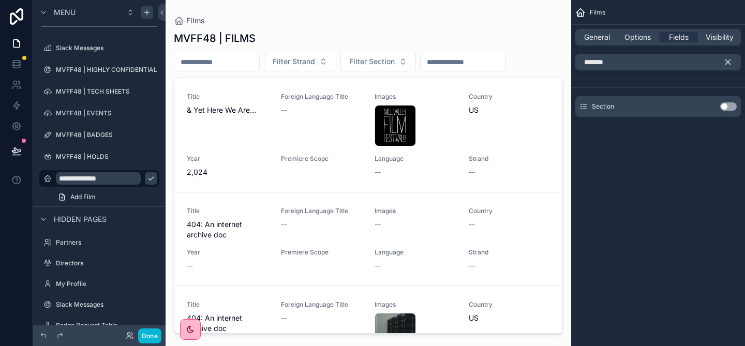
click at [727, 106] on button "Use setting" at bounding box center [728, 106] width 17 height 8
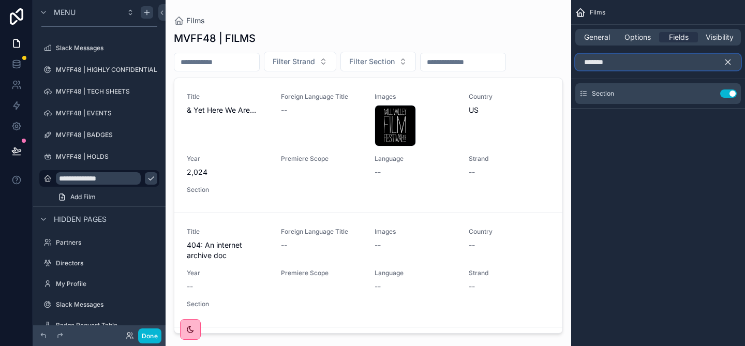
click at [647, 62] on input "*******" at bounding box center [658, 62] width 166 height 17
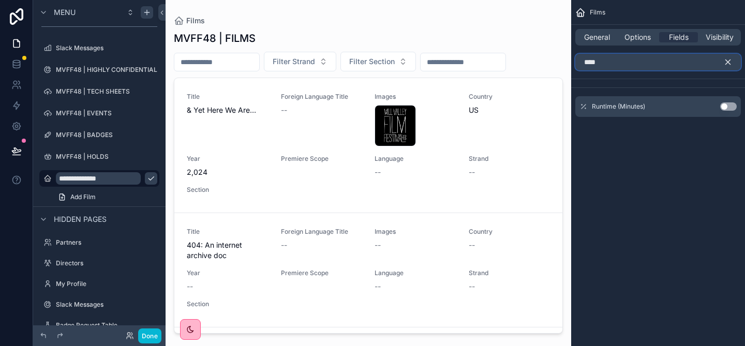
type input "****"
click at [731, 110] on button "Use setting" at bounding box center [728, 106] width 17 height 8
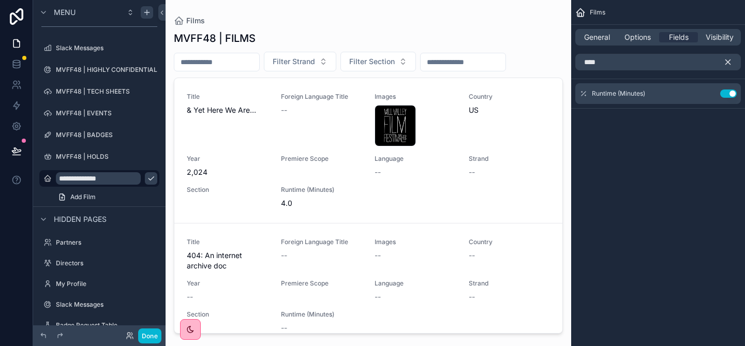
click at [646, 182] on div "Films General Options Fields Visibility **** Runtime (Minutes) Use setting" at bounding box center [658, 173] width 174 height 346
click at [725, 59] on icon "scrollable content" at bounding box center [727, 61] width 9 height 9
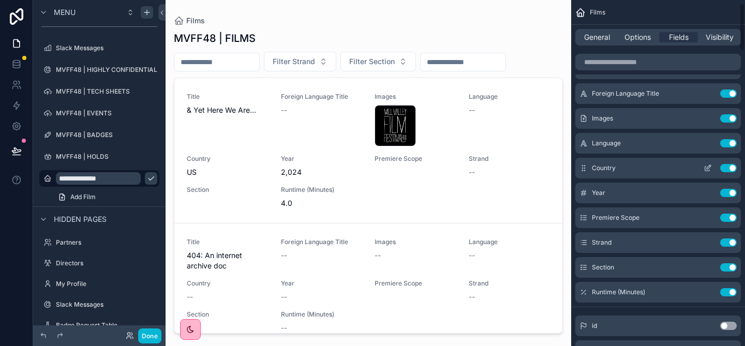
scroll to position [20, 0]
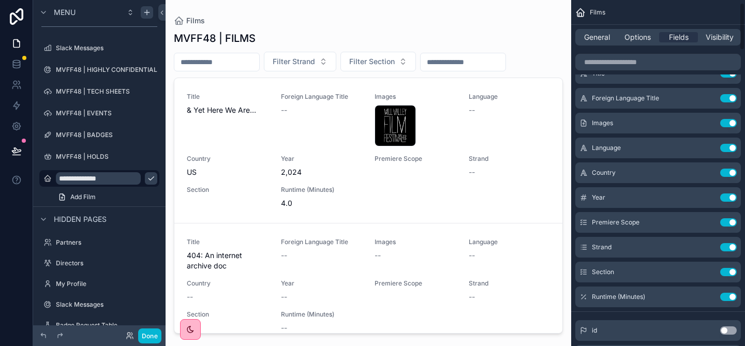
click at [486, 14] on div "scrollable content" at bounding box center [369, 167] width 406 height 334
click at [152, 337] on button "Done" at bounding box center [149, 336] width 23 height 15
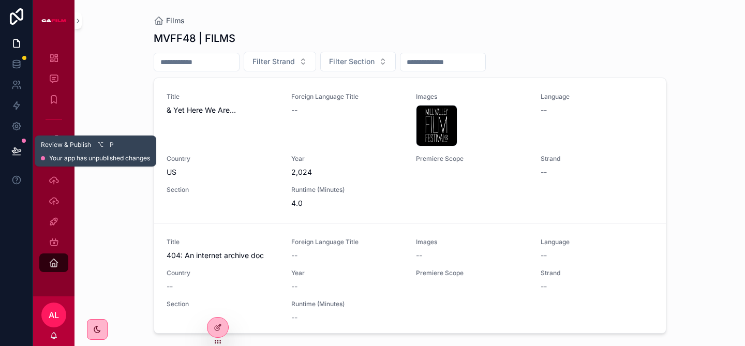
click at [13, 155] on icon at bounding box center [16, 151] width 10 height 10
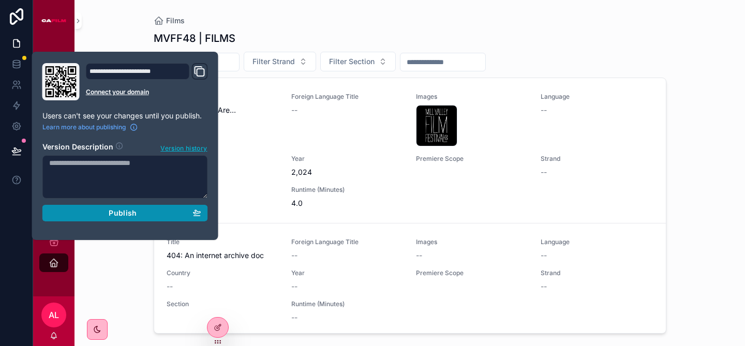
click at [113, 218] on button "Publish" at bounding box center [125, 213] width 166 height 17
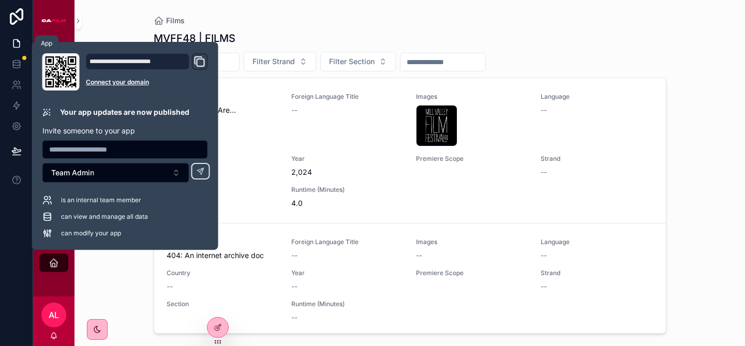
click at [17, 46] on icon at bounding box center [16, 43] width 10 height 10
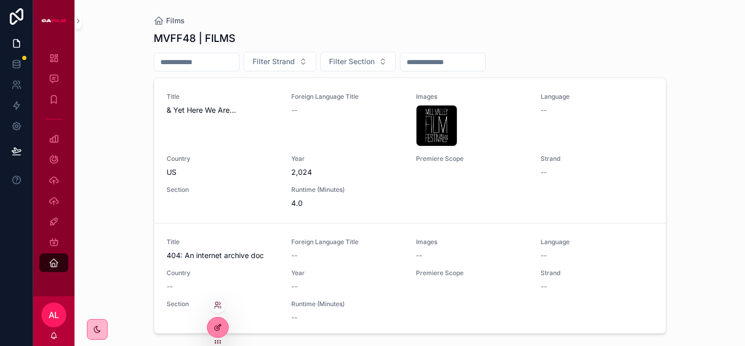
click at [214, 328] on icon at bounding box center [218, 327] width 8 height 8
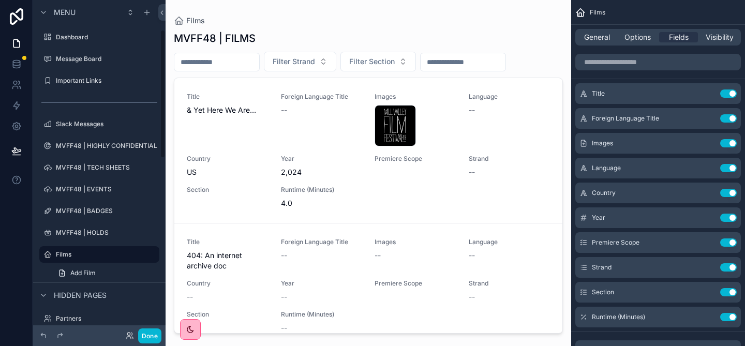
scroll to position [76, 0]
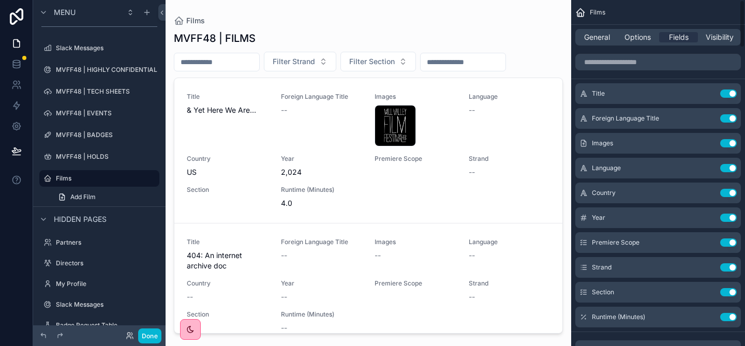
click at [596, 42] on div "General Options Fields Visibility" at bounding box center [658, 37] width 166 height 17
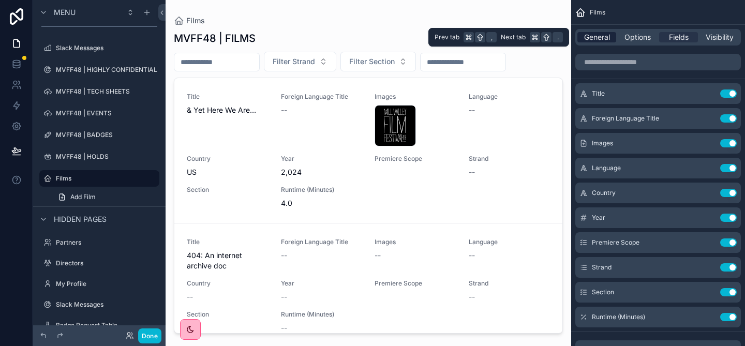
click at [590, 36] on span "General" at bounding box center [597, 37] width 26 height 10
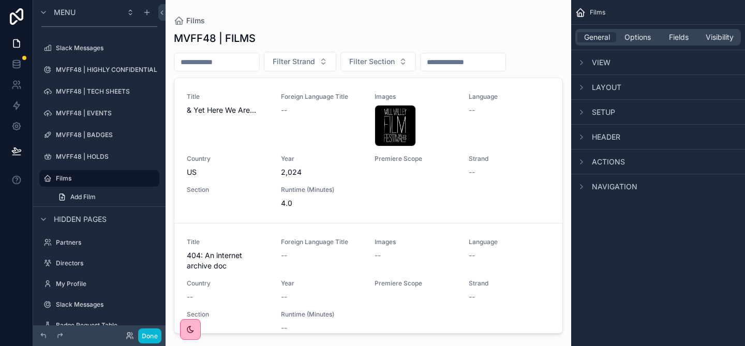
click at [595, 180] on div "Navigation" at bounding box center [658, 186] width 174 height 25
click at [586, 187] on div "scrollable content" at bounding box center [581, 187] width 12 height 12
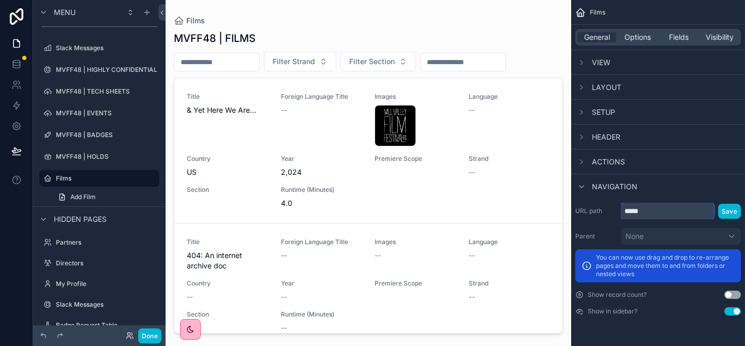
click at [627, 213] on input "*****" at bounding box center [667, 211] width 93 height 17
type input "**********"
click at [733, 205] on button "Save" at bounding box center [729, 211] width 23 height 15
click at [738, 211] on button "Save" at bounding box center [729, 211] width 23 height 15
click at [729, 210] on button "Save" at bounding box center [729, 211] width 23 height 15
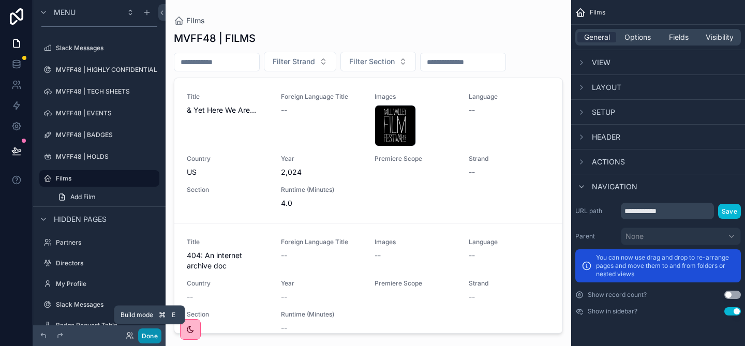
click at [144, 333] on button "Done" at bounding box center [149, 336] width 23 height 15
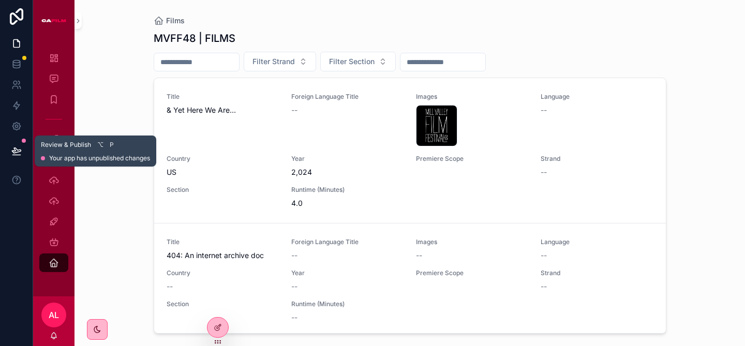
click at [21, 154] on icon at bounding box center [16, 151] width 10 height 10
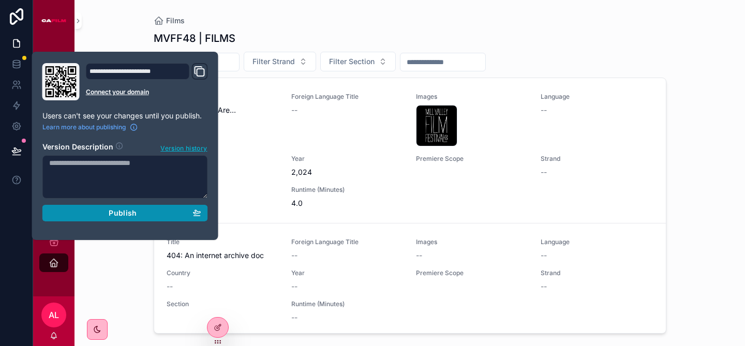
click at [115, 219] on button "Publish" at bounding box center [125, 213] width 166 height 17
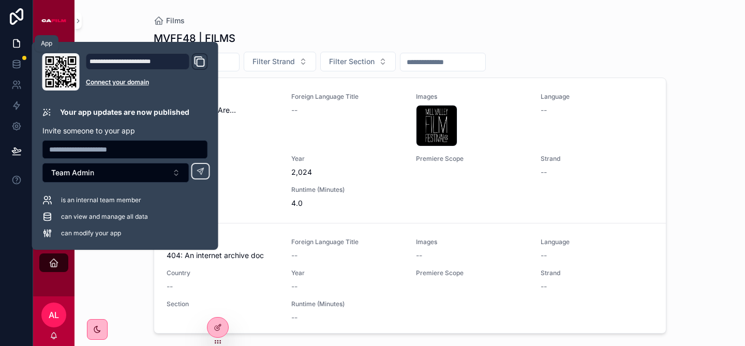
click at [16, 42] on icon at bounding box center [16, 43] width 10 height 10
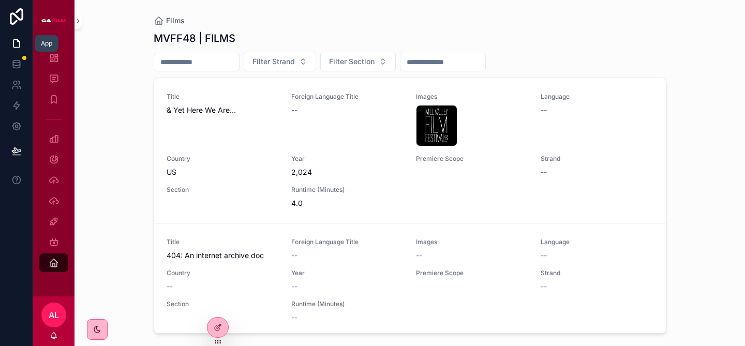
click at [10, 44] on link at bounding box center [16, 43] width 33 height 21
click at [169, 17] on span "Films" at bounding box center [175, 21] width 19 height 10
click at [18, 45] on icon at bounding box center [16, 43] width 10 height 10
click at [54, 66] on link "Dashboard" at bounding box center [53, 58] width 29 height 19
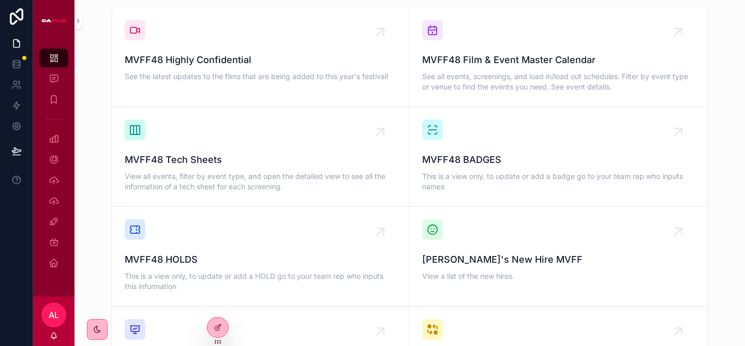
scroll to position [743, 0]
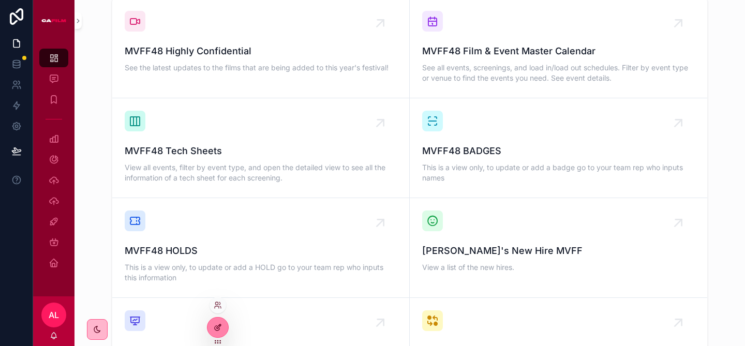
click at [220, 325] on icon at bounding box center [218, 327] width 8 height 8
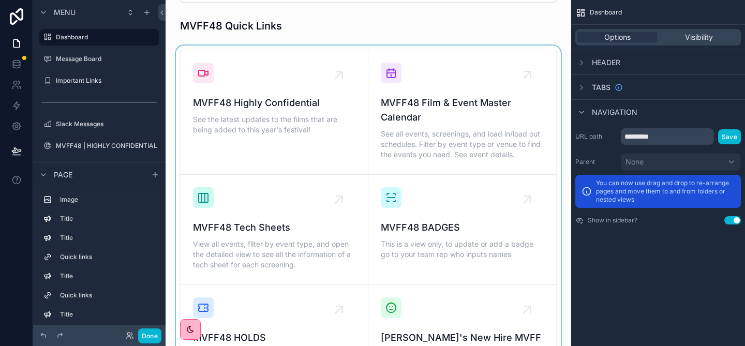
click at [277, 137] on div "scrollable content" at bounding box center [368, 337] width 389 height 583
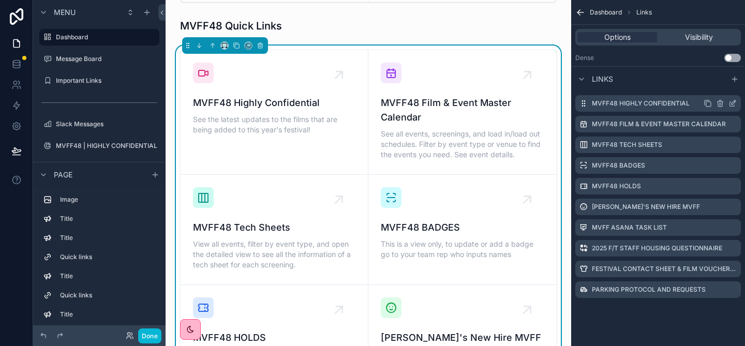
click at [734, 103] on icon "scrollable content" at bounding box center [732, 103] width 8 height 8
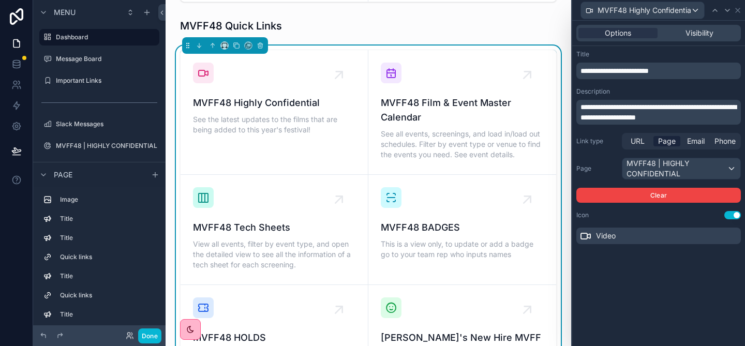
click at [620, 70] on span "**********" at bounding box center [614, 70] width 68 height 7
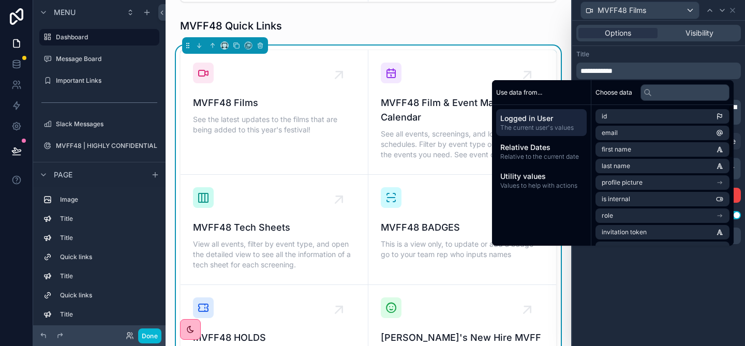
click at [675, 288] on div "**********" at bounding box center [658, 183] width 173 height 325
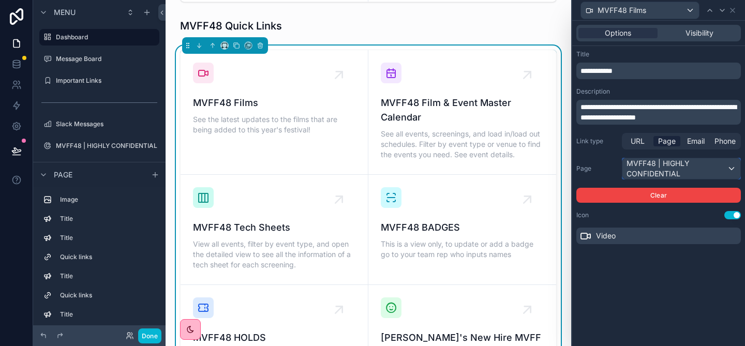
click at [684, 171] on div "MVFF48 | HIGHLY CONFIDENTIAL" at bounding box center [681, 168] width 118 height 21
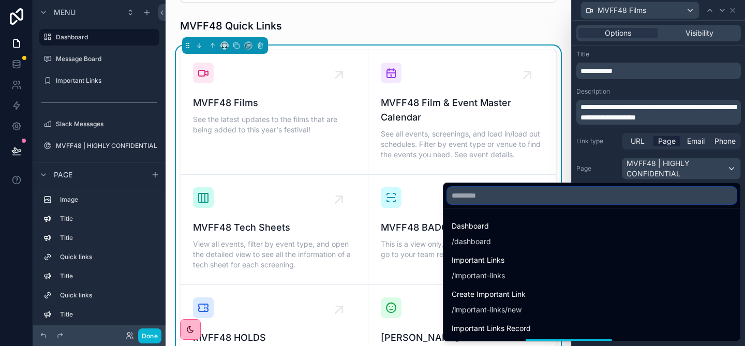
click at [537, 196] on input "text" at bounding box center [591, 195] width 289 height 17
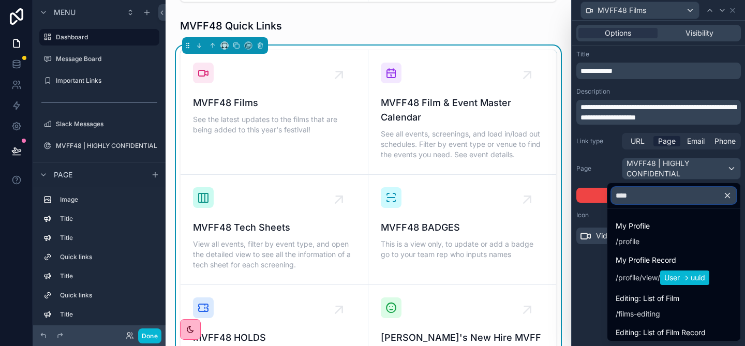
type input "*****"
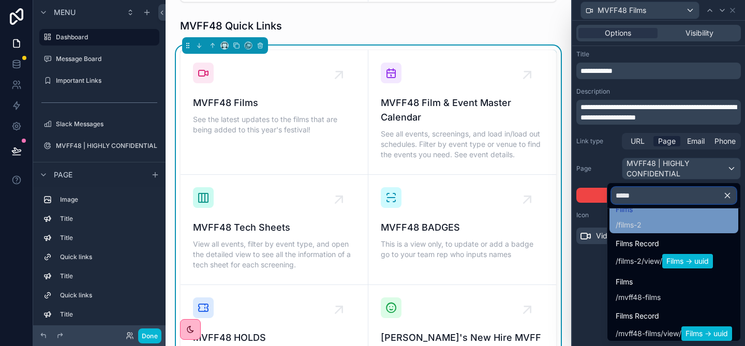
scroll to position [94, 0]
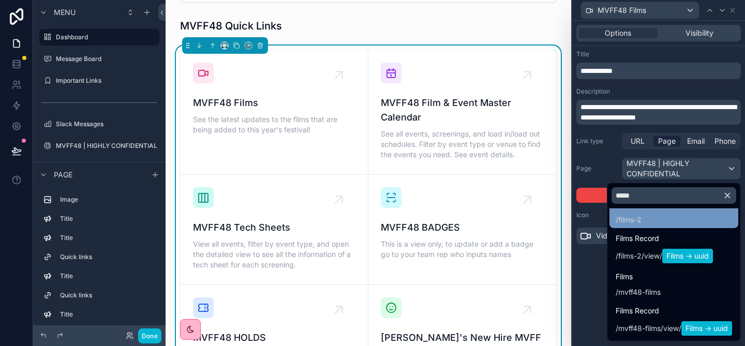
click at [647, 290] on span "mvff48-films" at bounding box center [639, 292] width 42 height 10
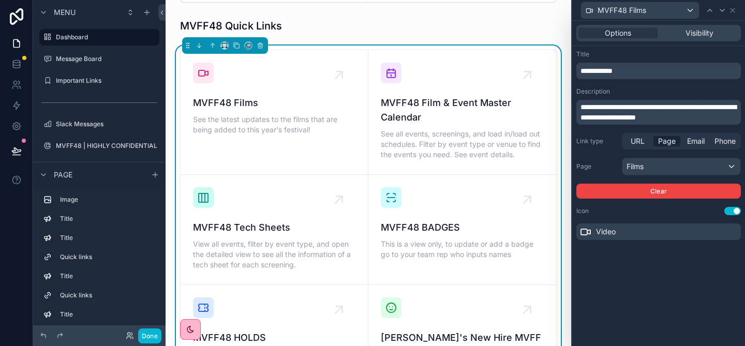
click at [659, 267] on div "**********" at bounding box center [658, 183] width 173 height 325
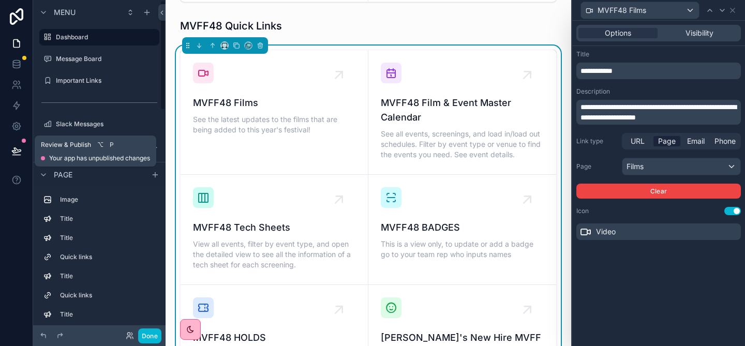
click at [17, 150] on icon at bounding box center [16, 150] width 9 height 5
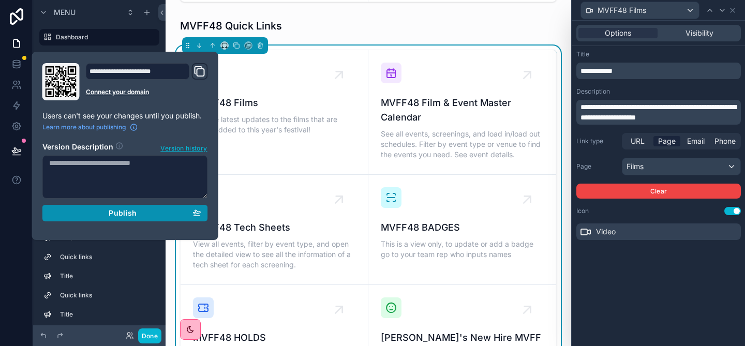
click at [147, 209] on div "Publish" at bounding box center [125, 212] width 152 height 9
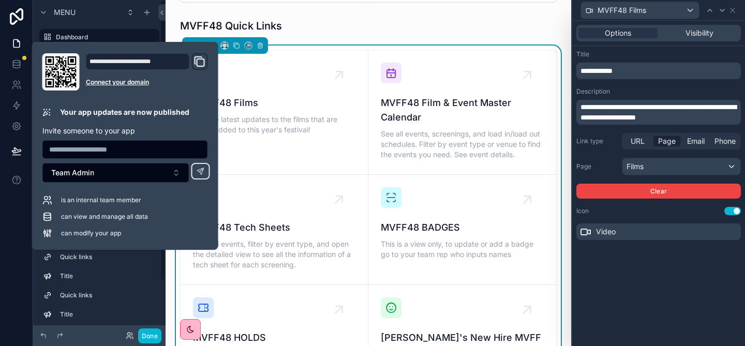
click at [19, 259] on div at bounding box center [16, 173] width 33 height 346
